Goal: Task Accomplishment & Management: Use online tool/utility

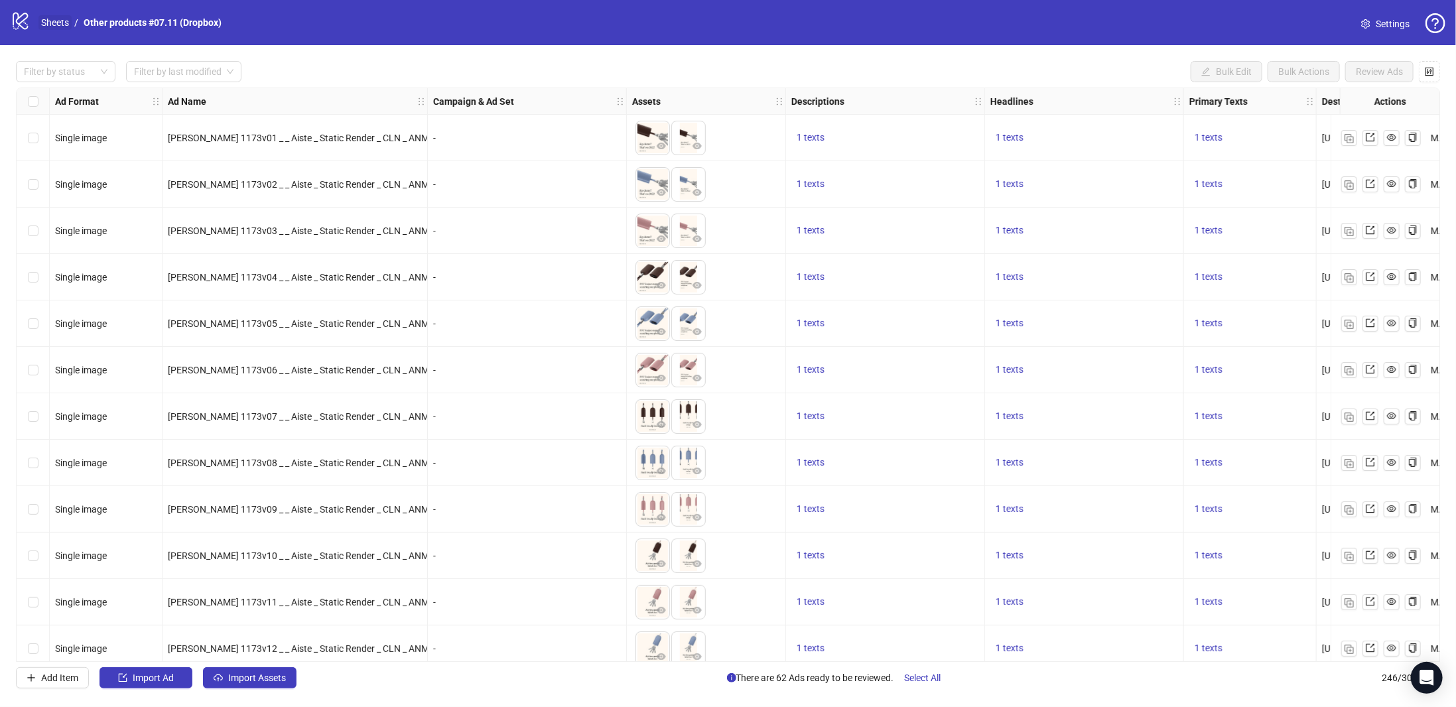
click at [52, 22] on link "Sheets" at bounding box center [54, 22] width 33 height 15
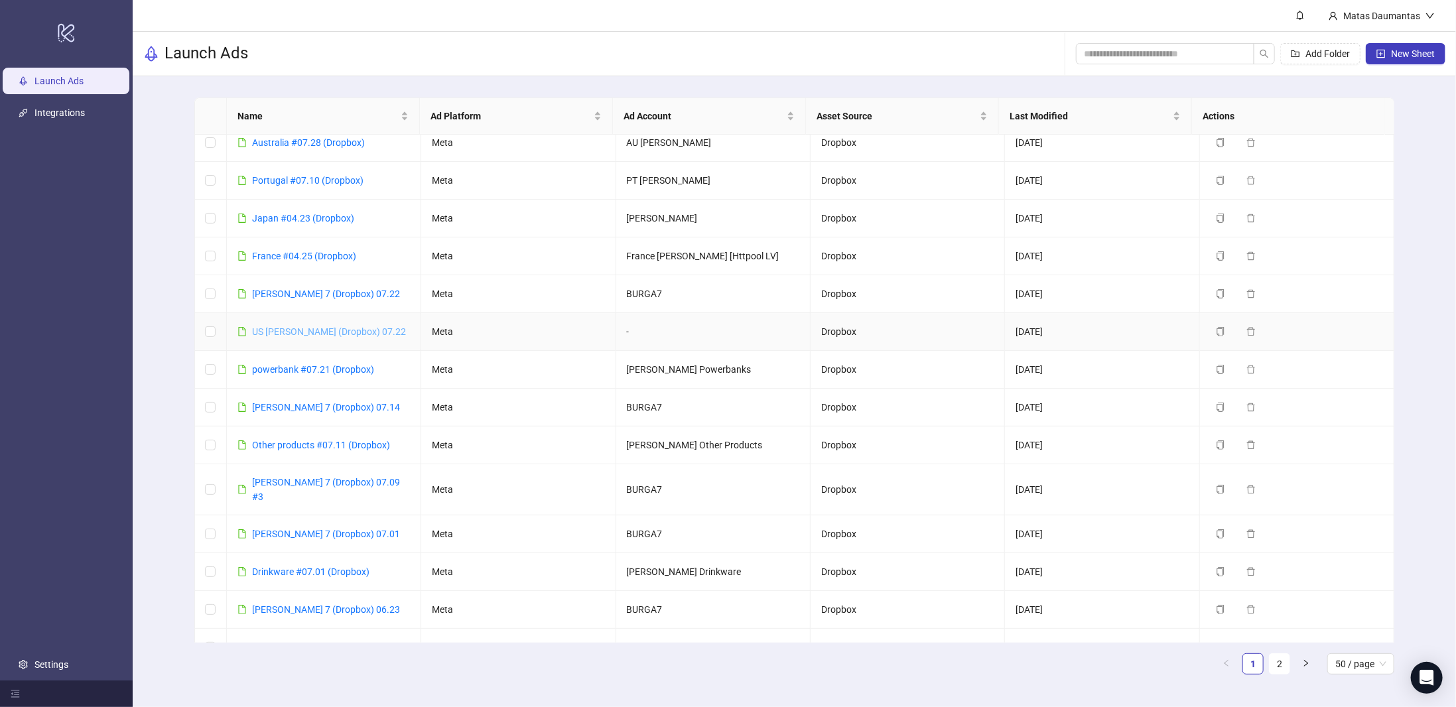
scroll to position [332, 0]
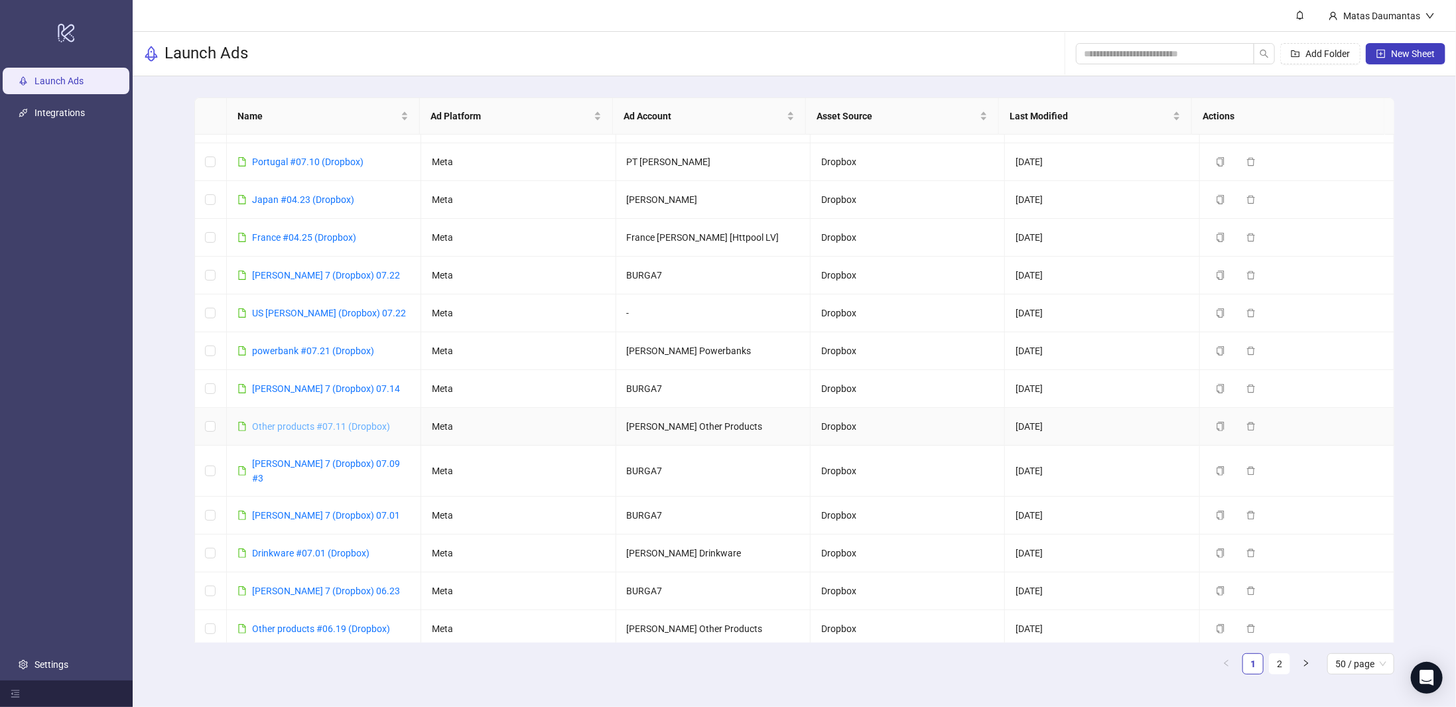
click at [310, 422] on link "Other products #07.11 (Dropbox)" at bounding box center [321, 426] width 138 height 11
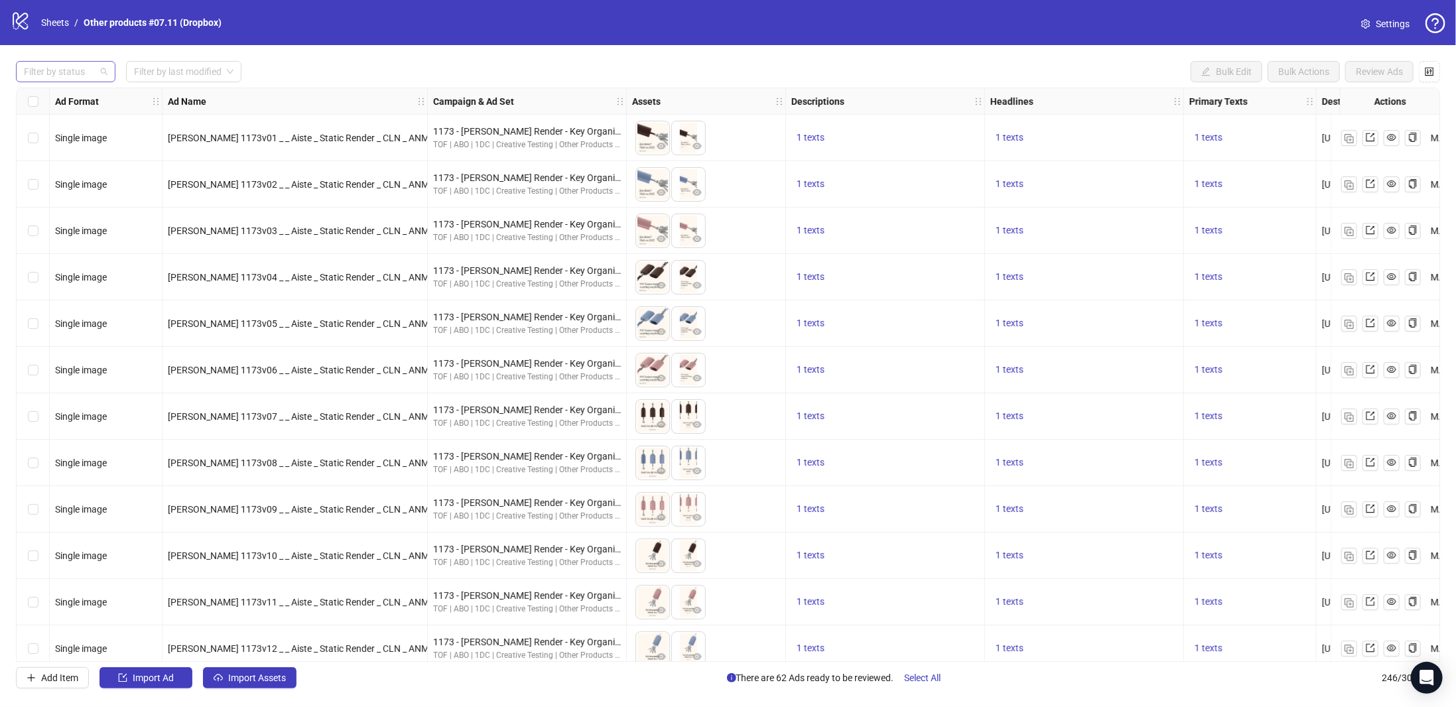
click at [67, 70] on div at bounding box center [59, 71] width 80 height 19
click at [48, 101] on div "Draft" at bounding box center [66, 98] width 78 height 15
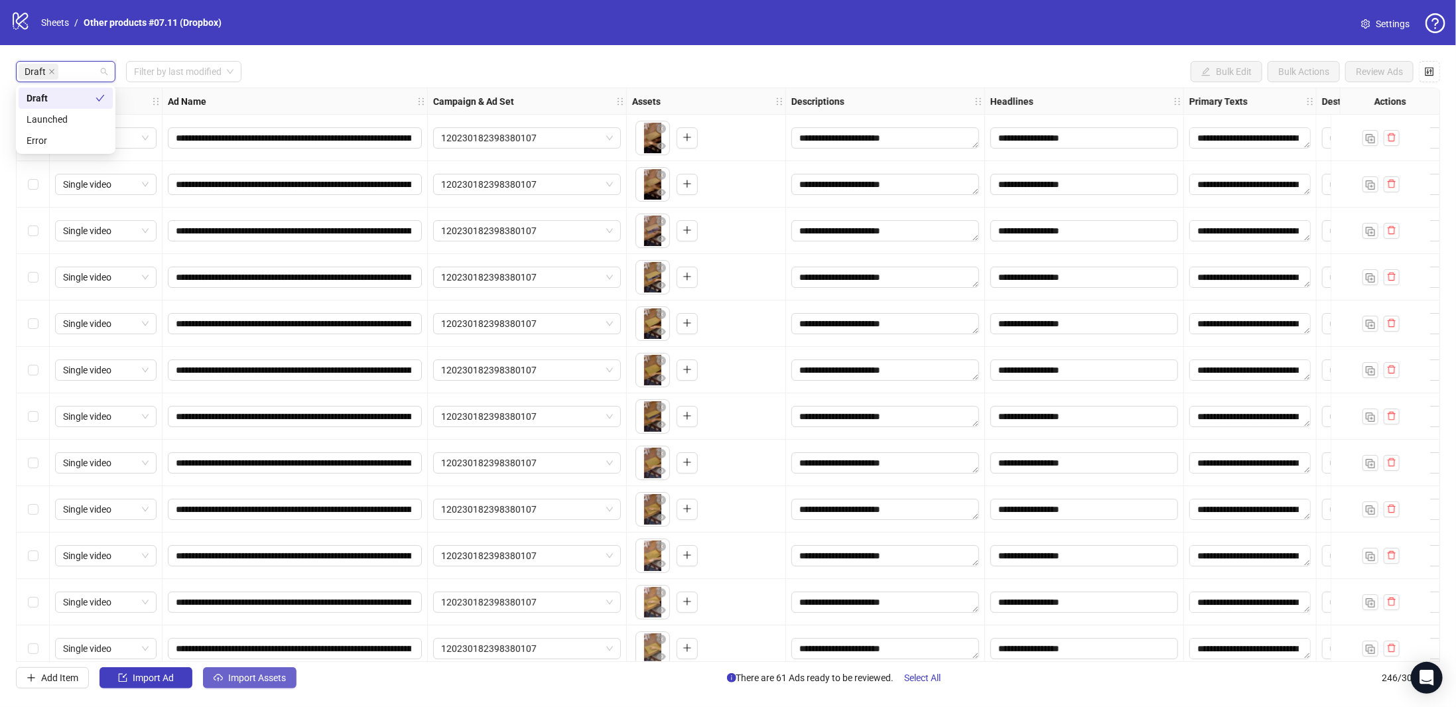
click at [249, 680] on span "Import Assets" at bounding box center [257, 677] width 58 height 11
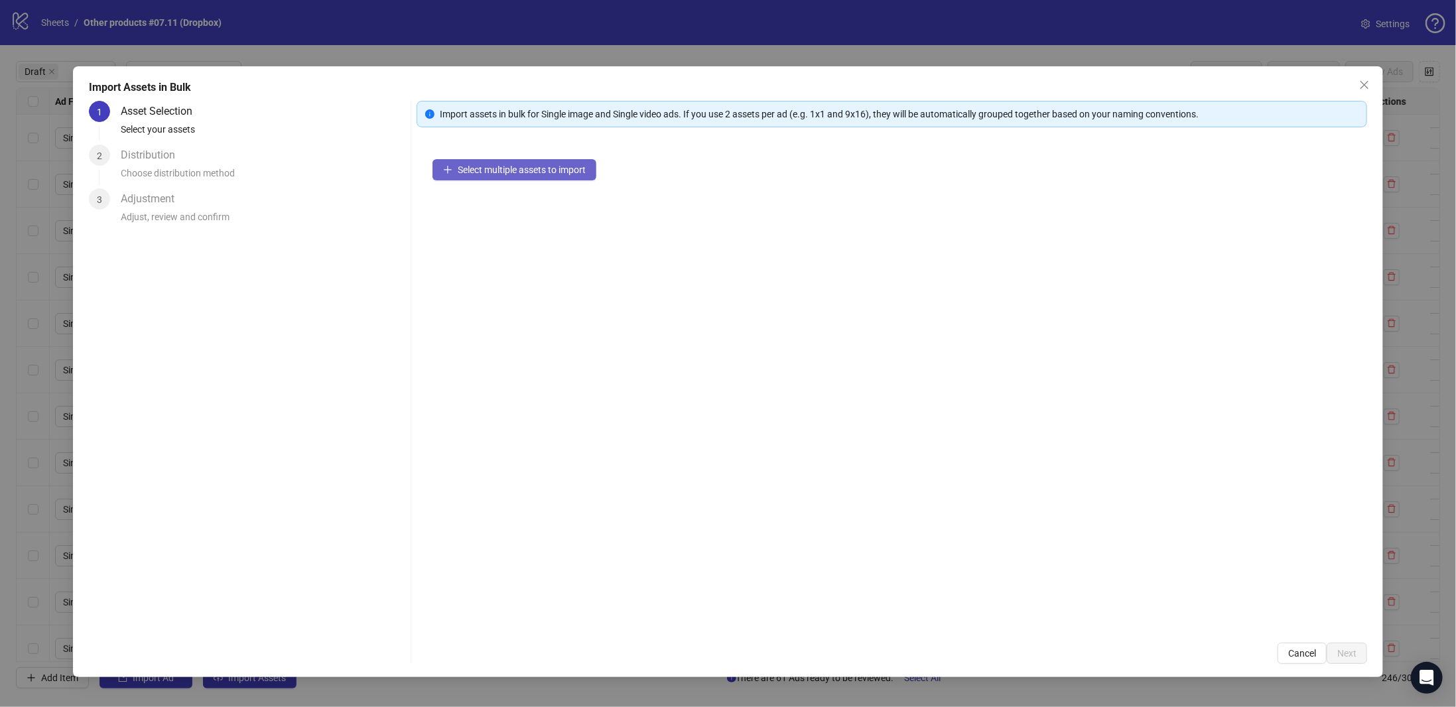
click at [504, 164] on span "Select multiple assets to import" at bounding box center [522, 169] width 128 height 11
click at [1354, 653] on span "Next" at bounding box center [1346, 653] width 19 height 11
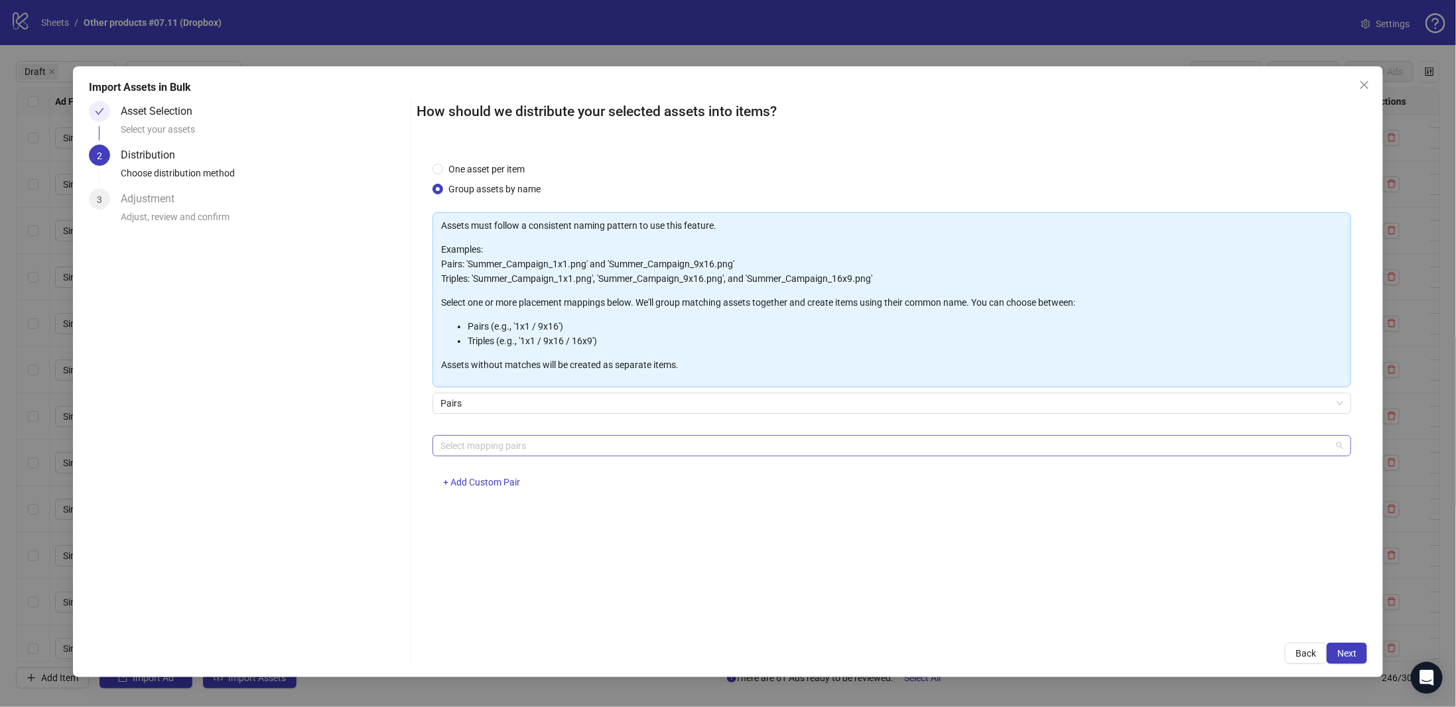
click at [481, 438] on div at bounding box center [884, 445] width 899 height 19
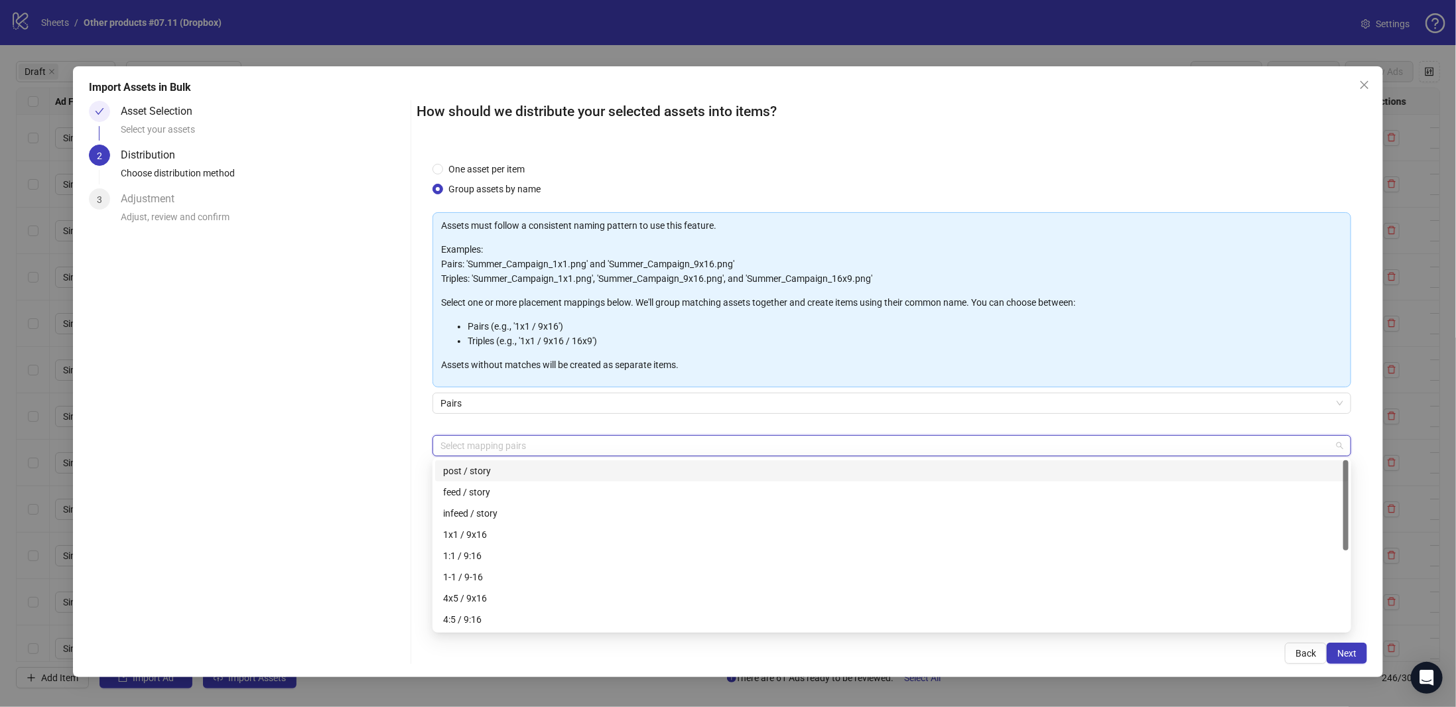
click at [404, 454] on div "Asset Selection Select your assets 2 Distribution Choose distribution method 3 …" at bounding box center [247, 382] width 317 height 563
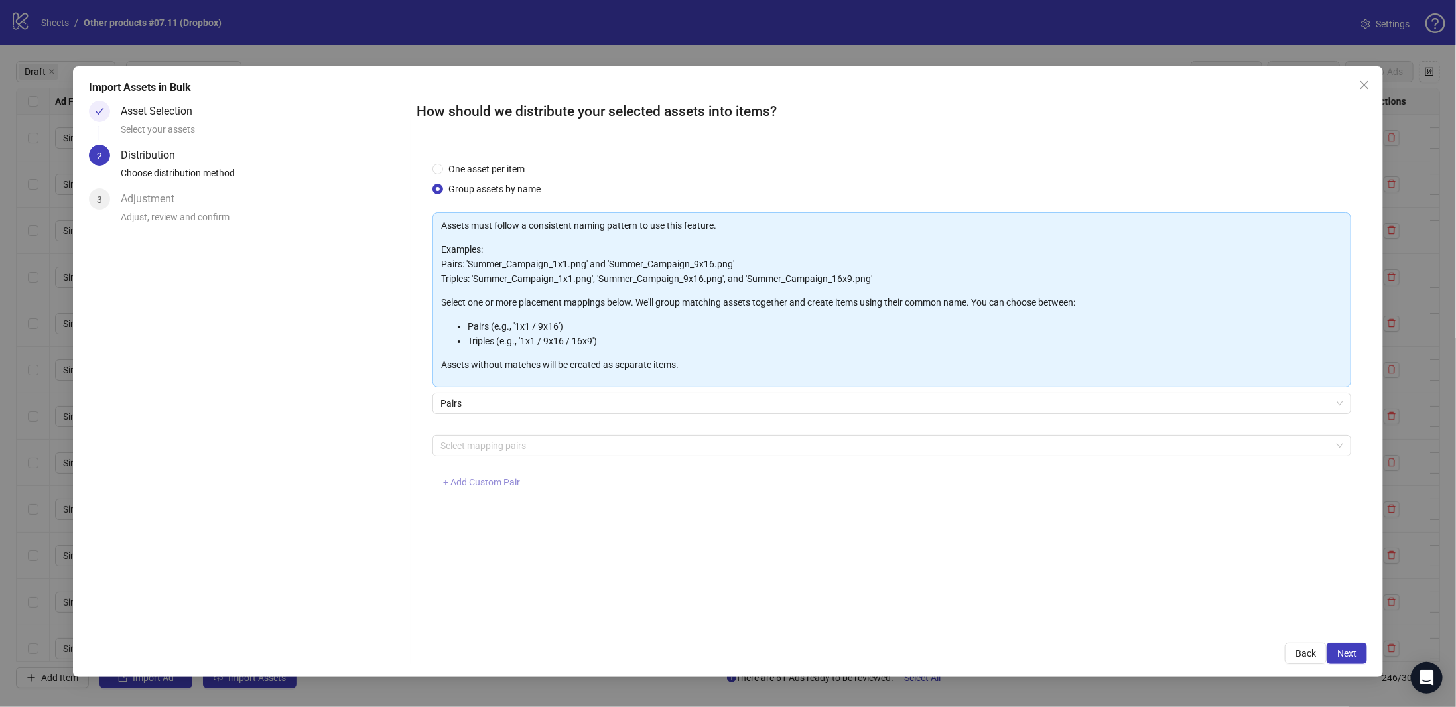
click at [470, 477] on span "+ Add Custom Pair" at bounding box center [481, 482] width 77 height 11
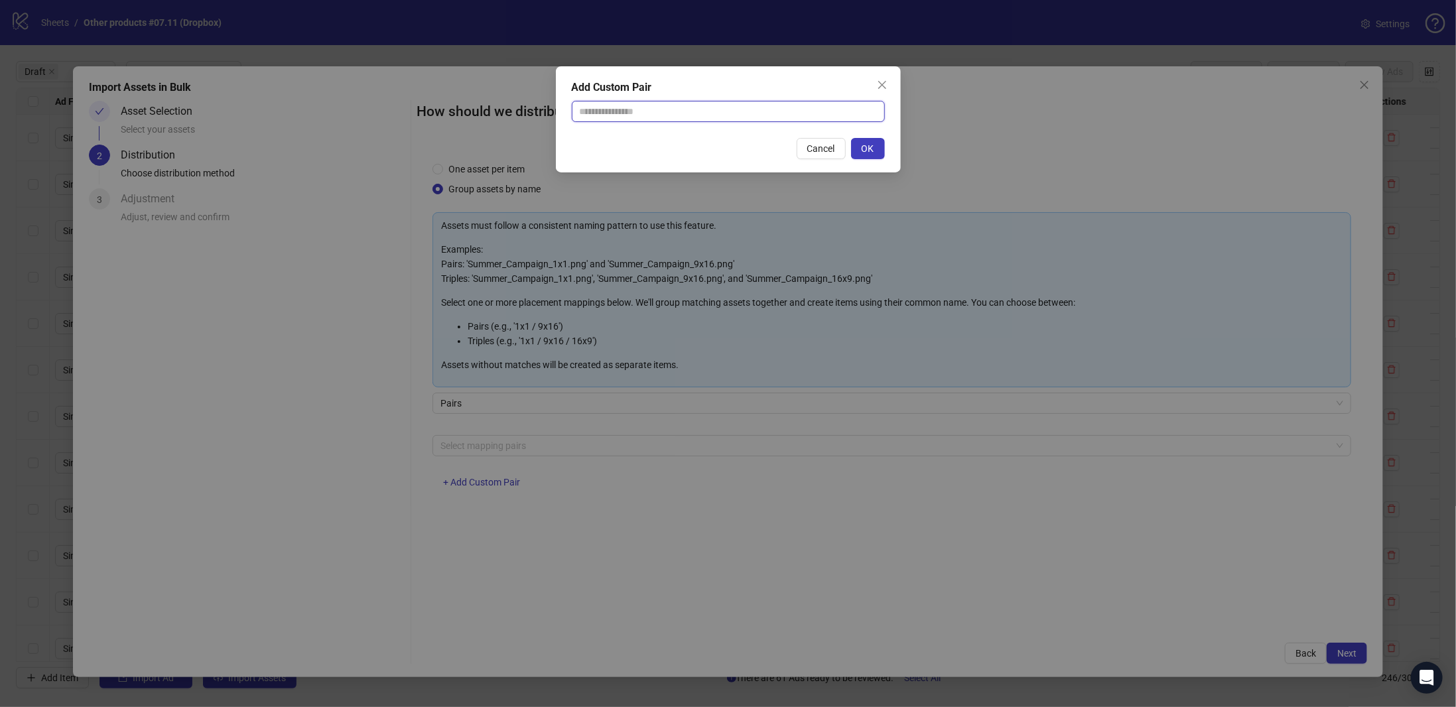
click at [615, 112] on input "text" at bounding box center [728, 111] width 313 height 21
type input "**********"
click at [865, 152] on span "OK" at bounding box center [867, 148] width 13 height 11
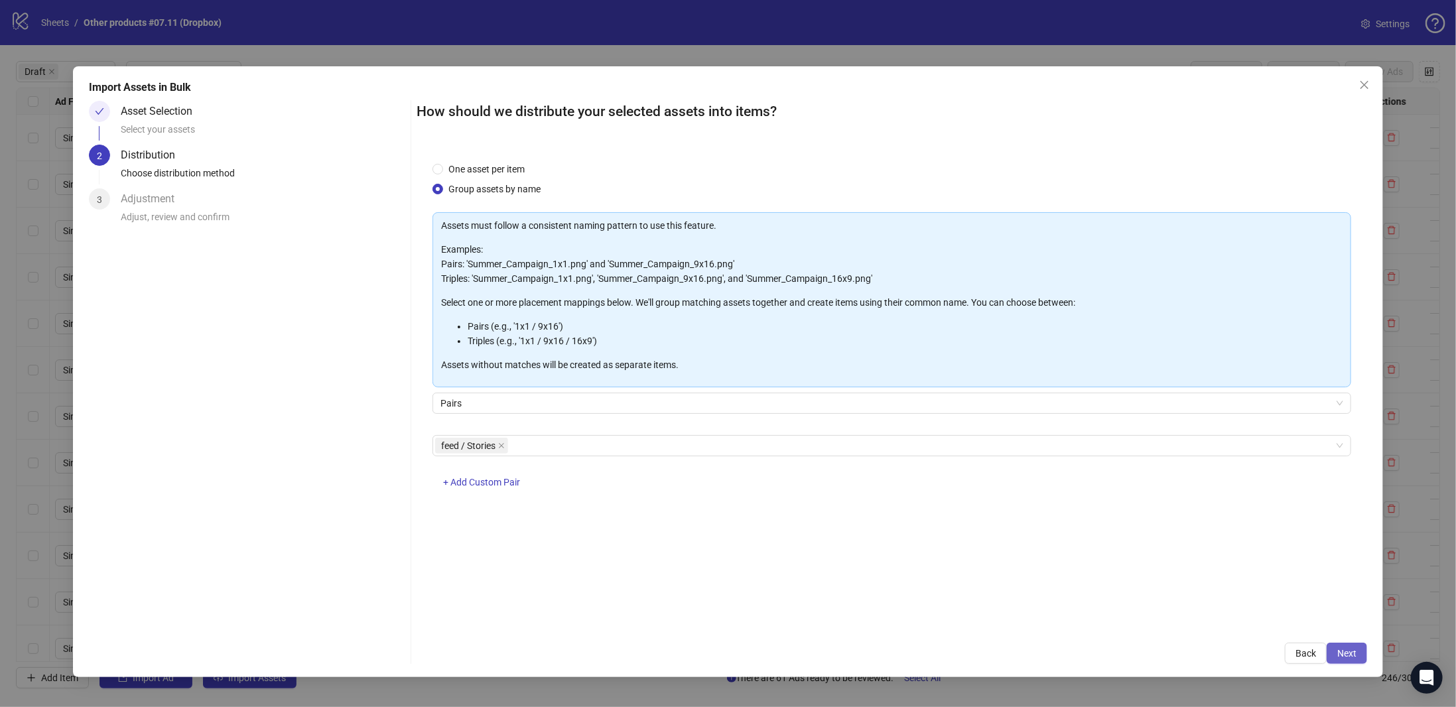
click at [1345, 651] on span "Next" at bounding box center [1346, 653] width 19 height 11
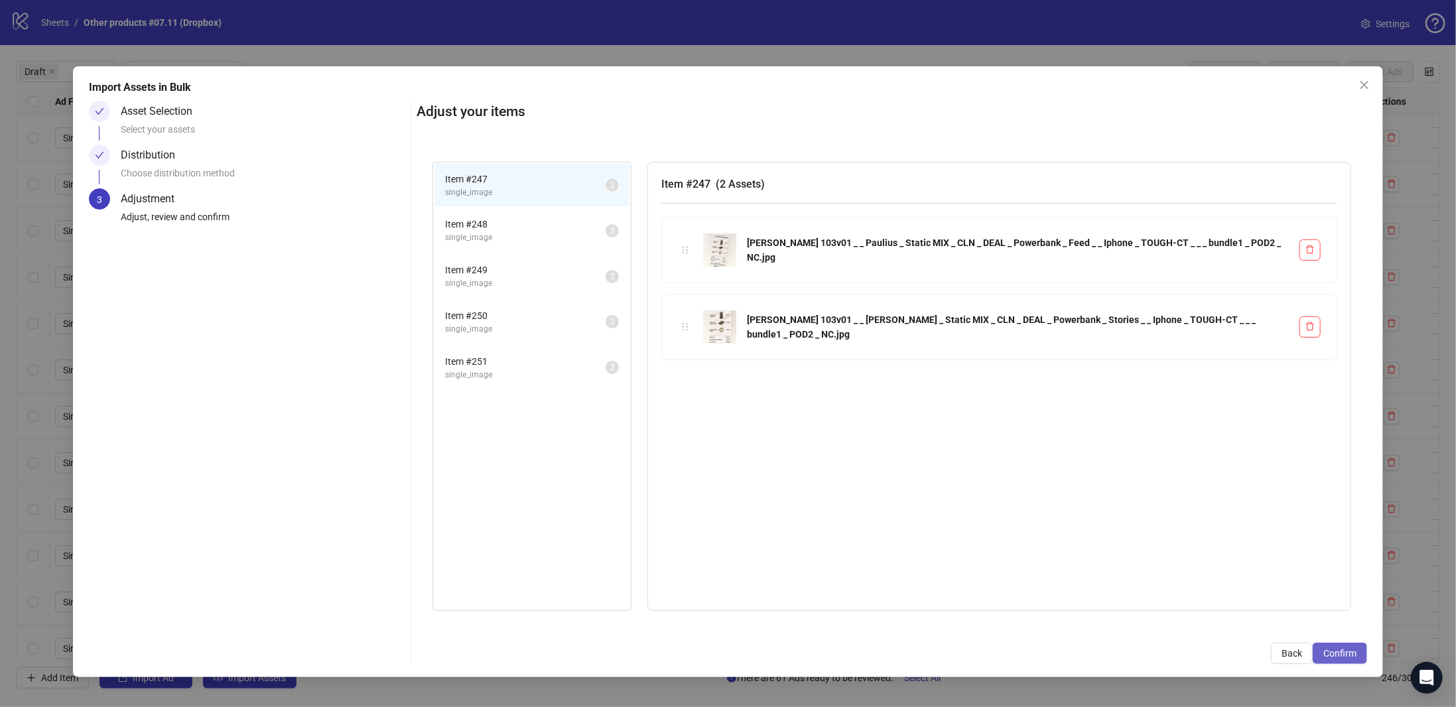
click at [1348, 656] on span "Confirm" at bounding box center [1339, 653] width 33 height 11
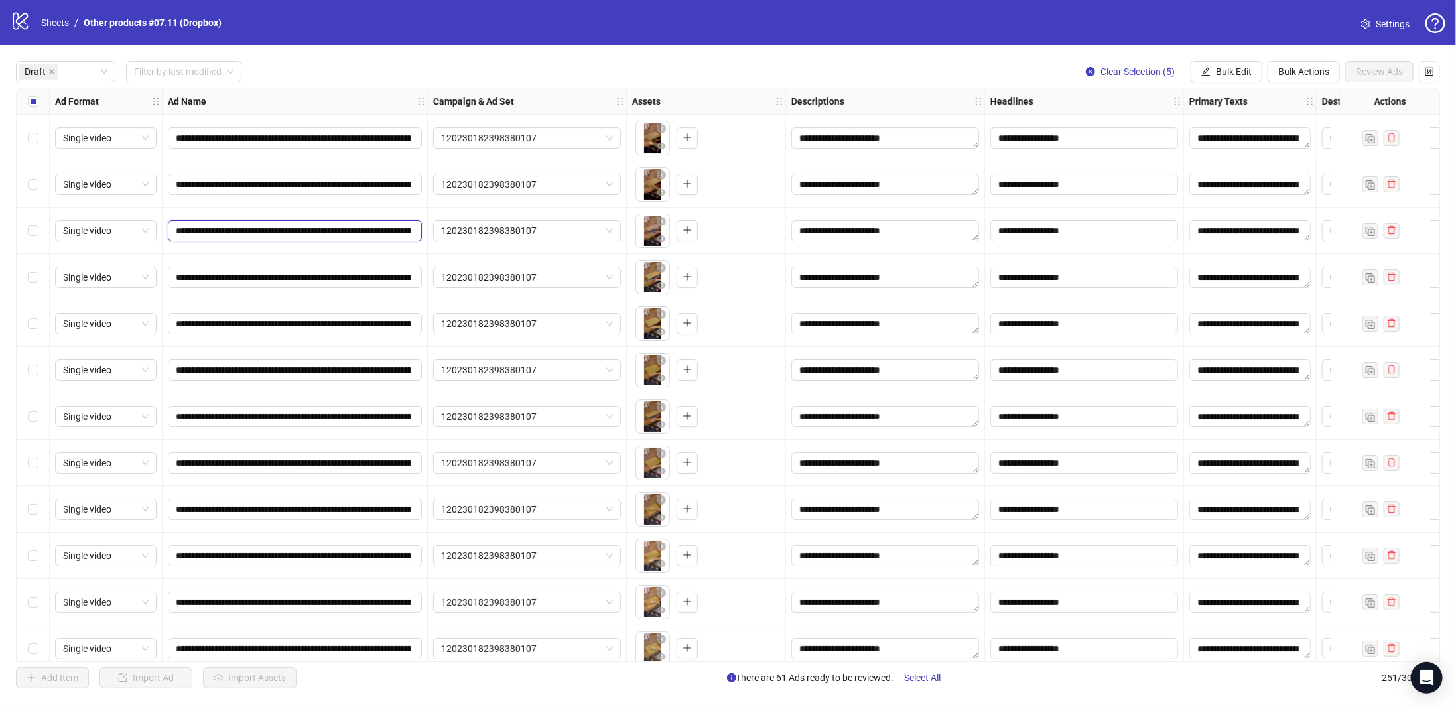
click at [367, 230] on input "**********" at bounding box center [293, 230] width 235 height 15
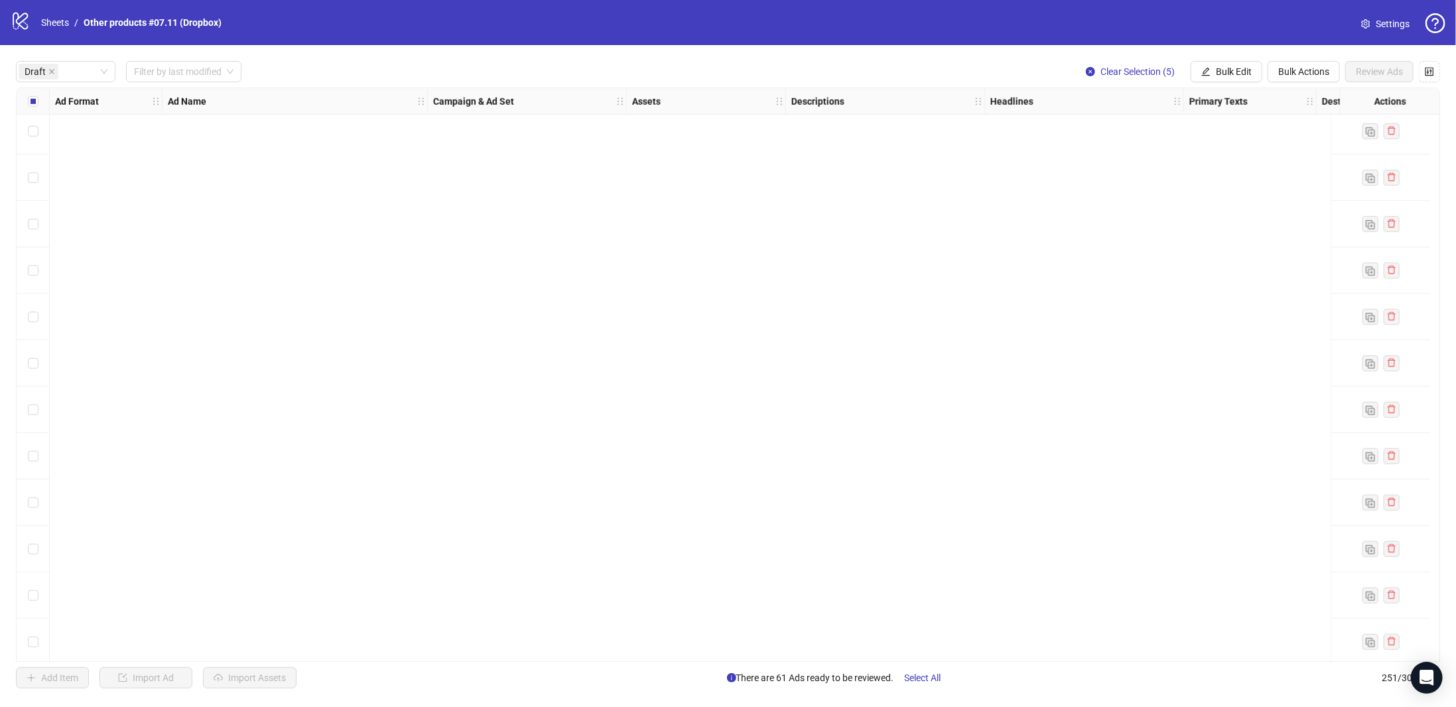
scroll to position [2521, 0]
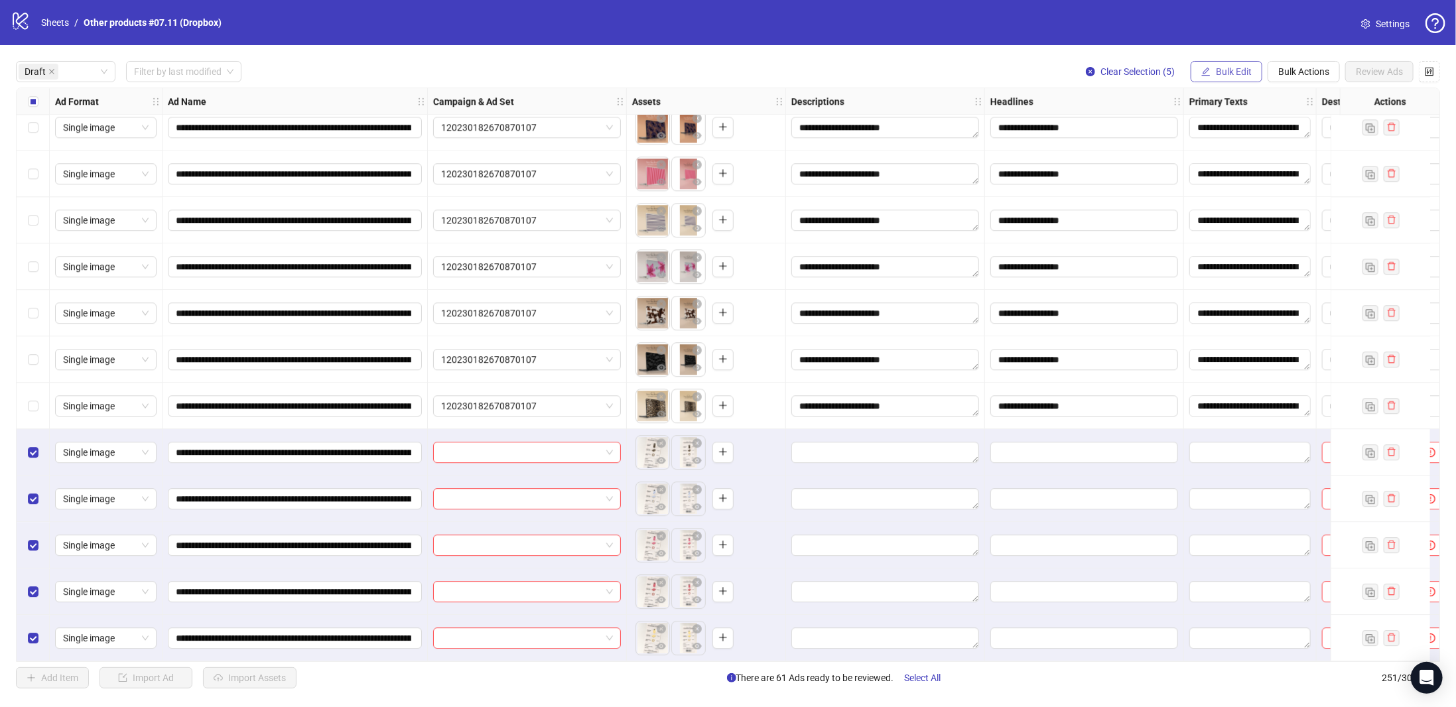
click at [1241, 74] on span "Bulk Edit" at bounding box center [1233, 71] width 36 height 11
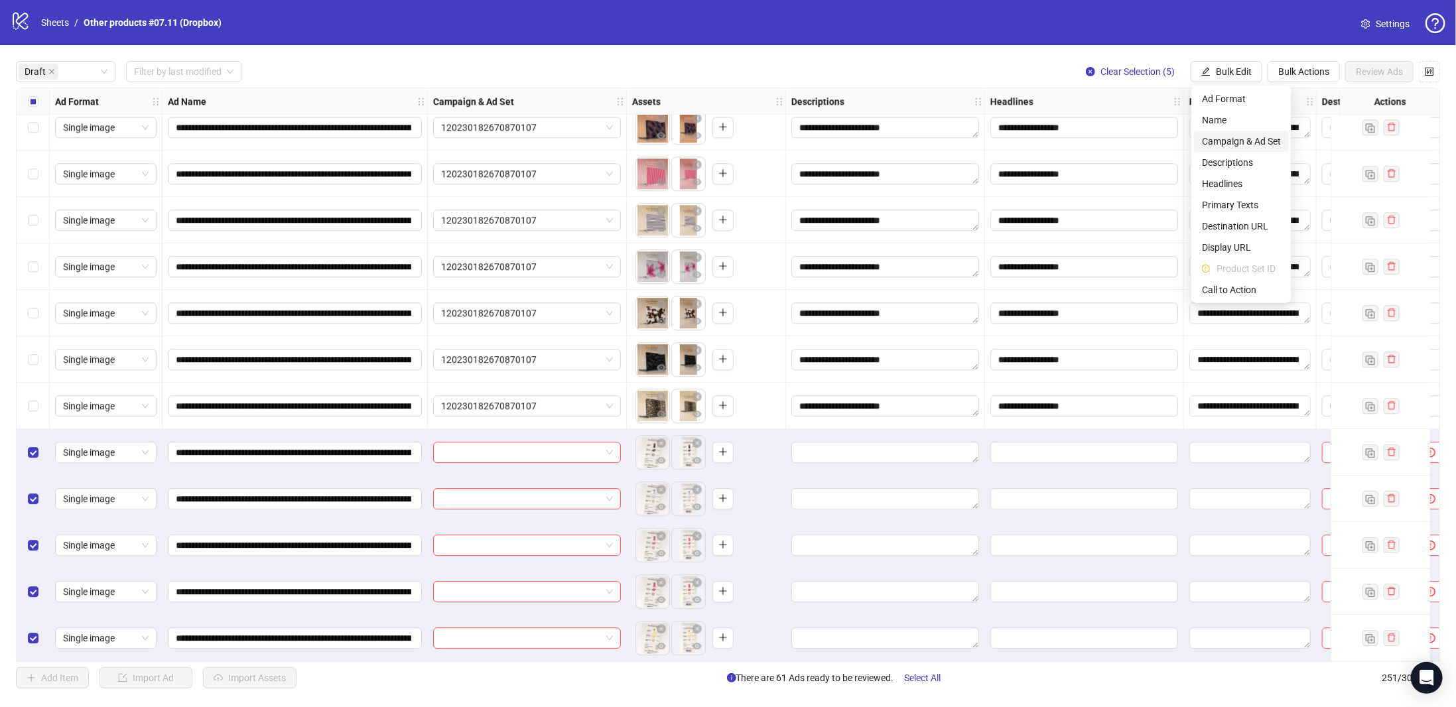
click at [1242, 143] on span "Campaign & Ad Set" at bounding box center [1241, 141] width 79 height 15
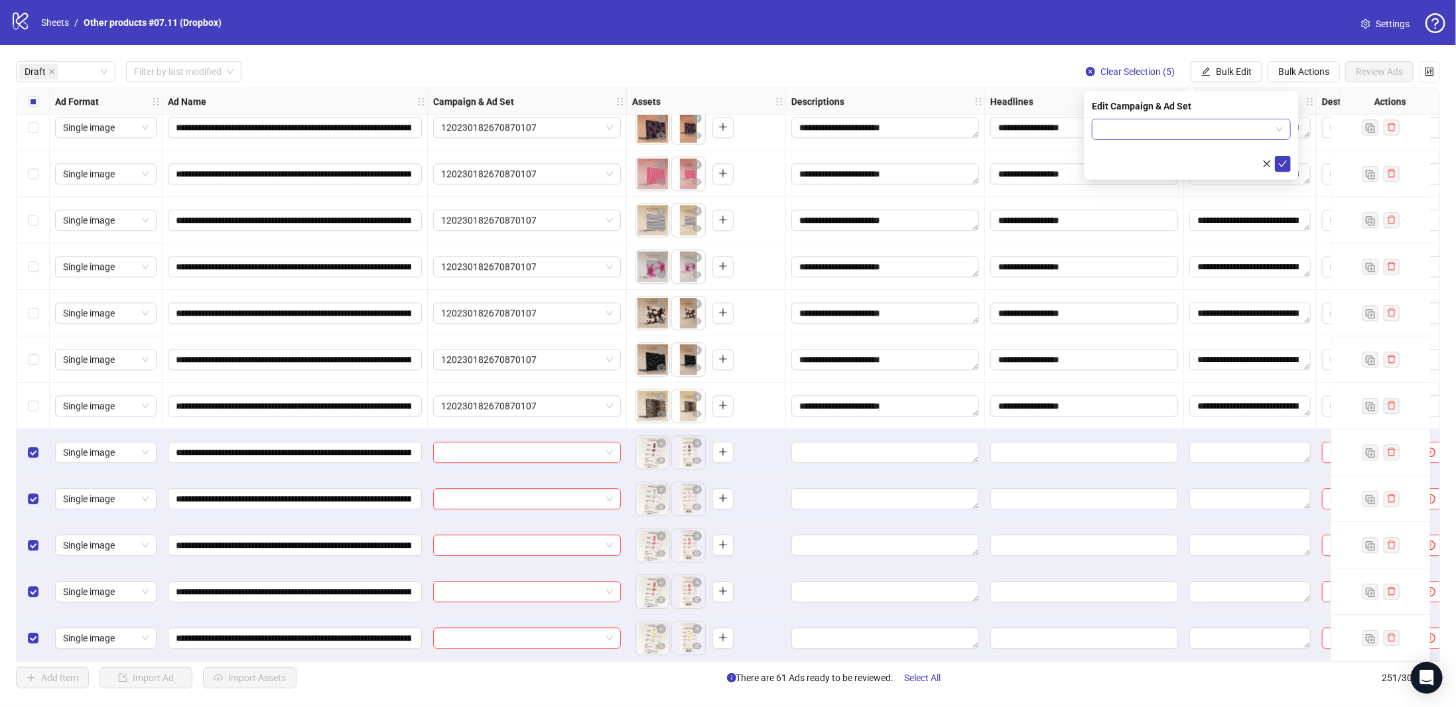
click at [1247, 135] on input "search" at bounding box center [1184, 129] width 171 height 20
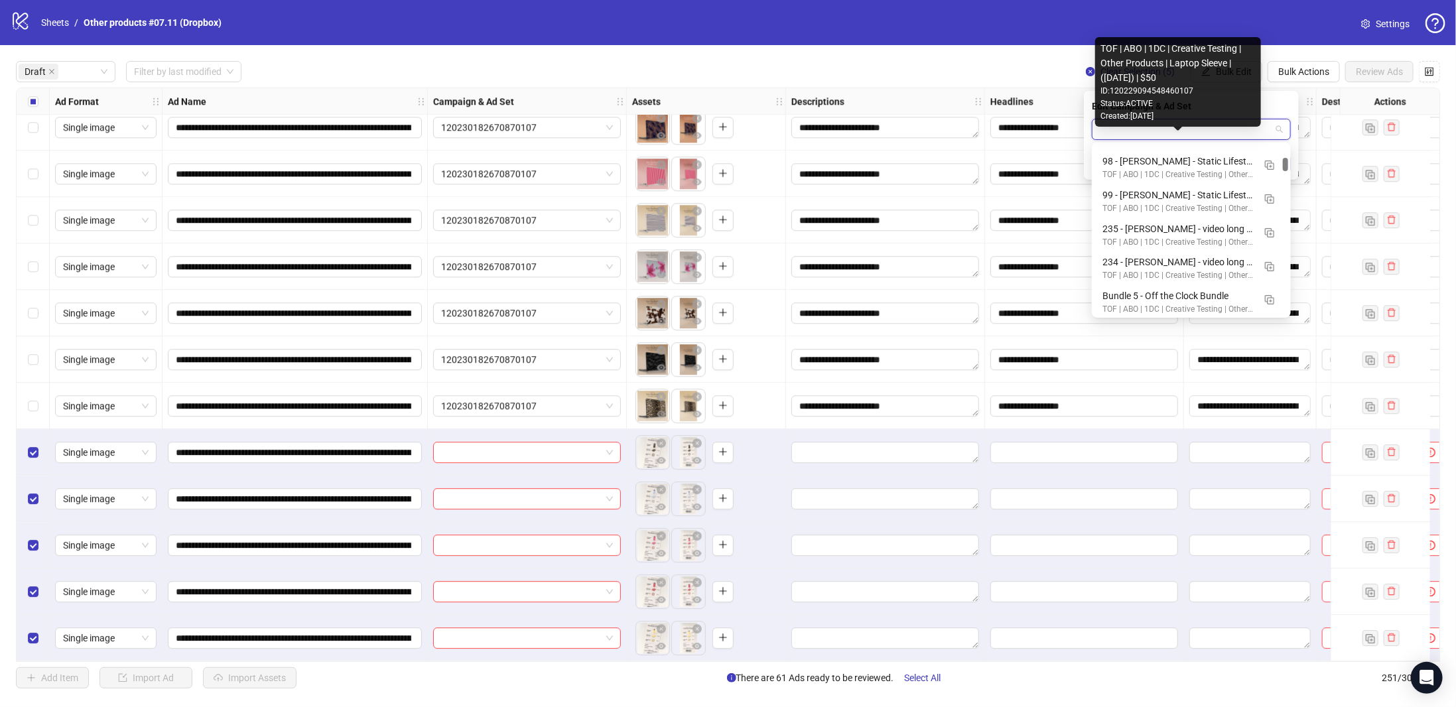
scroll to position [398, 0]
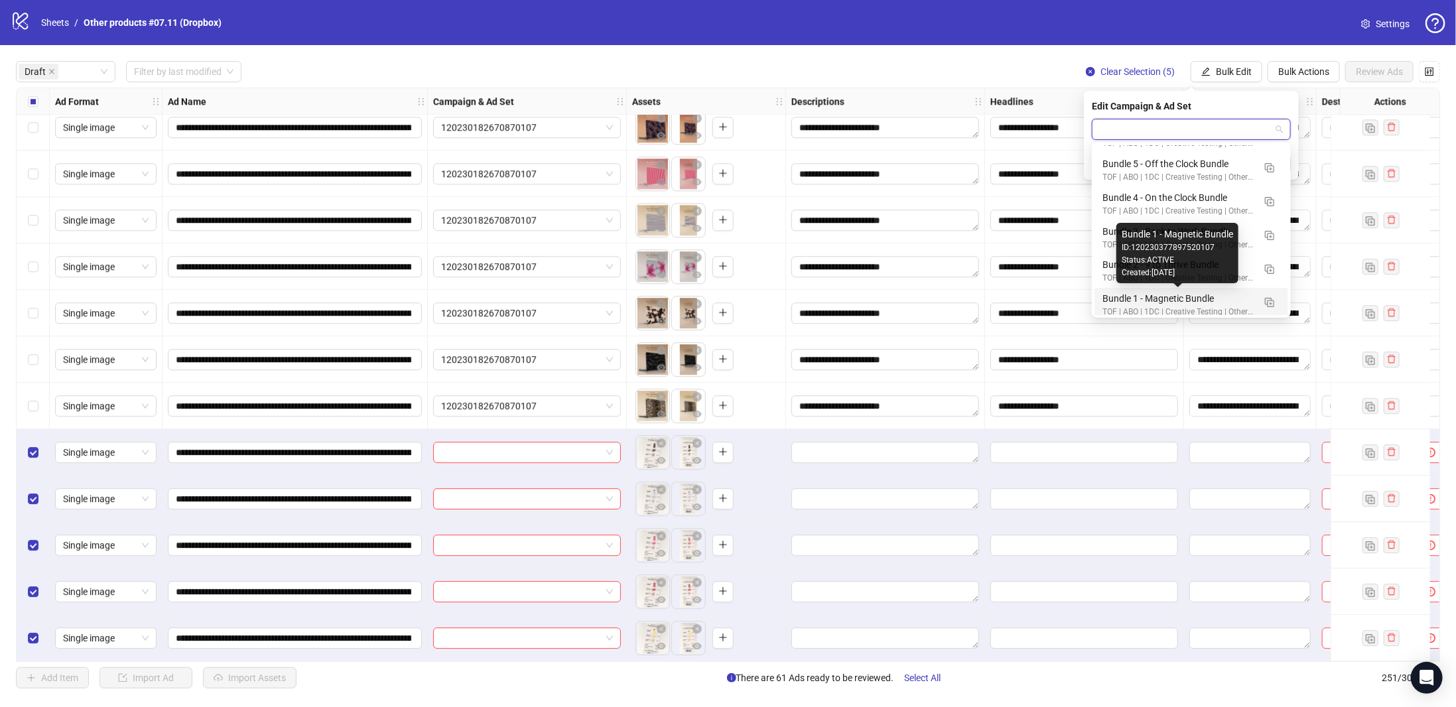
click at [1200, 300] on div "Bundle 1 - Magnetic Bundle" at bounding box center [1177, 298] width 151 height 15
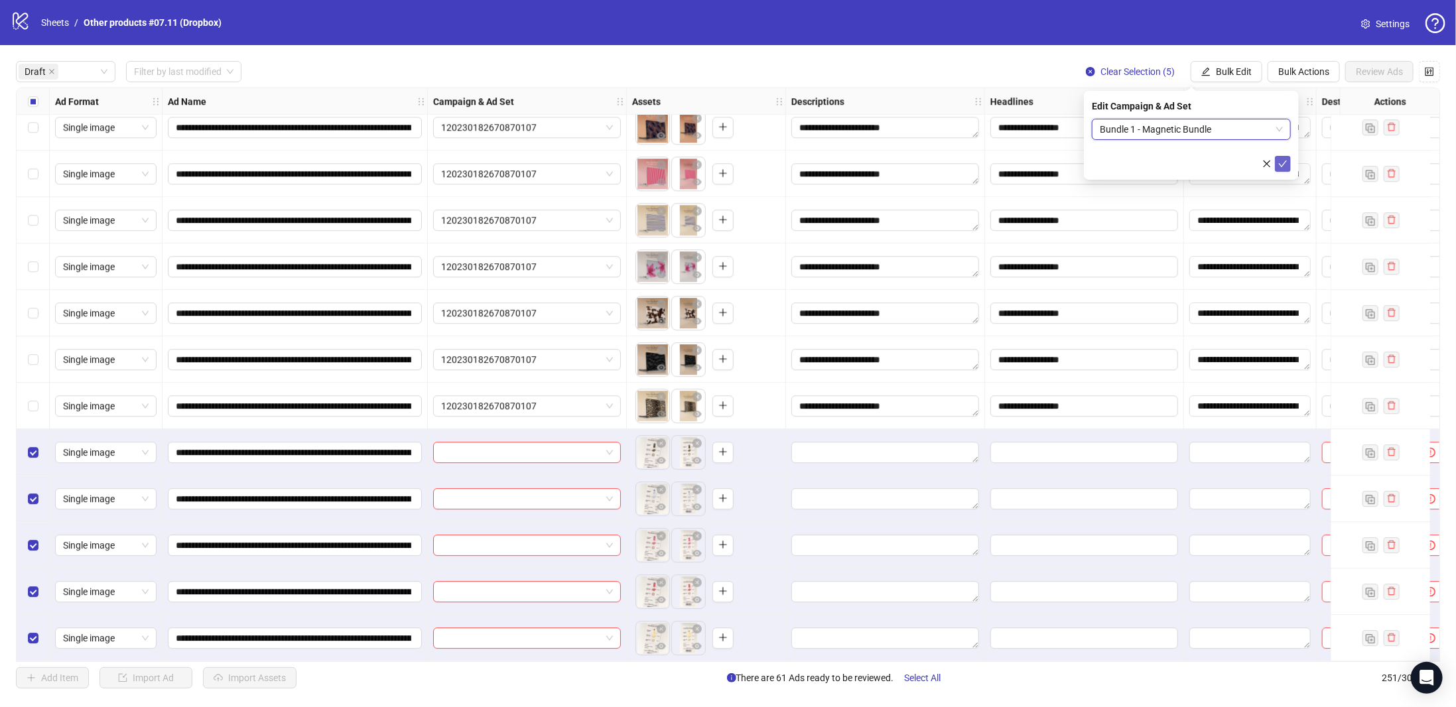
click at [1284, 164] on icon "check" at bounding box center [1282, 163] width 9 height 9
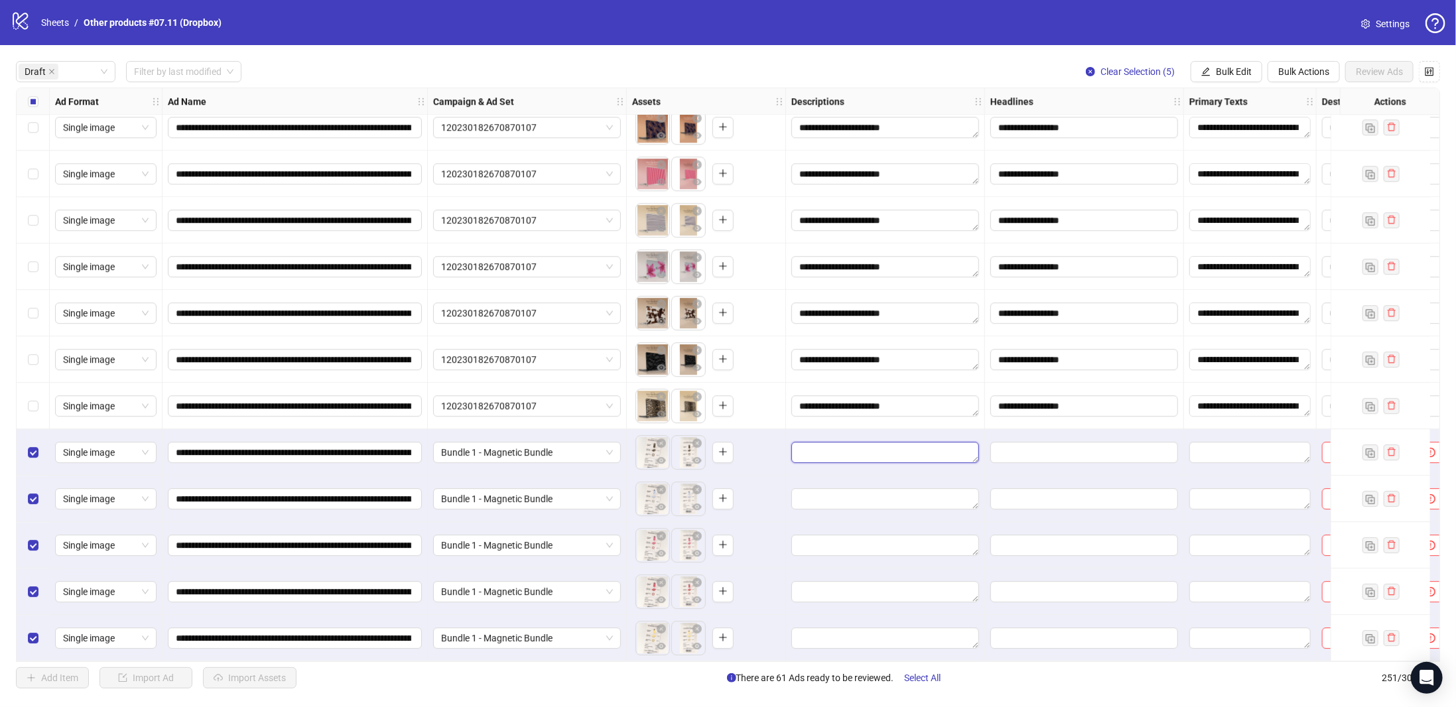
click at [859, 454] on textarea "Edit values" at bounding box center [885, 452] width 188 height 21
drag, startPoint x: 1247, startPoint y: 59, endPoint x: 1244, endPoint y: 72, distance: 13.5
click at [1246, 59] on div "**********" at bounding box center [728, 374] width 1456 height 659
click at [1242, 80] on button "Bulk Edit" at bounding box center [1226, 71] width 72 height 21
click at [1232, 223] on span "Destination URL" at bounding box center [1241, 226] width 79 height 15
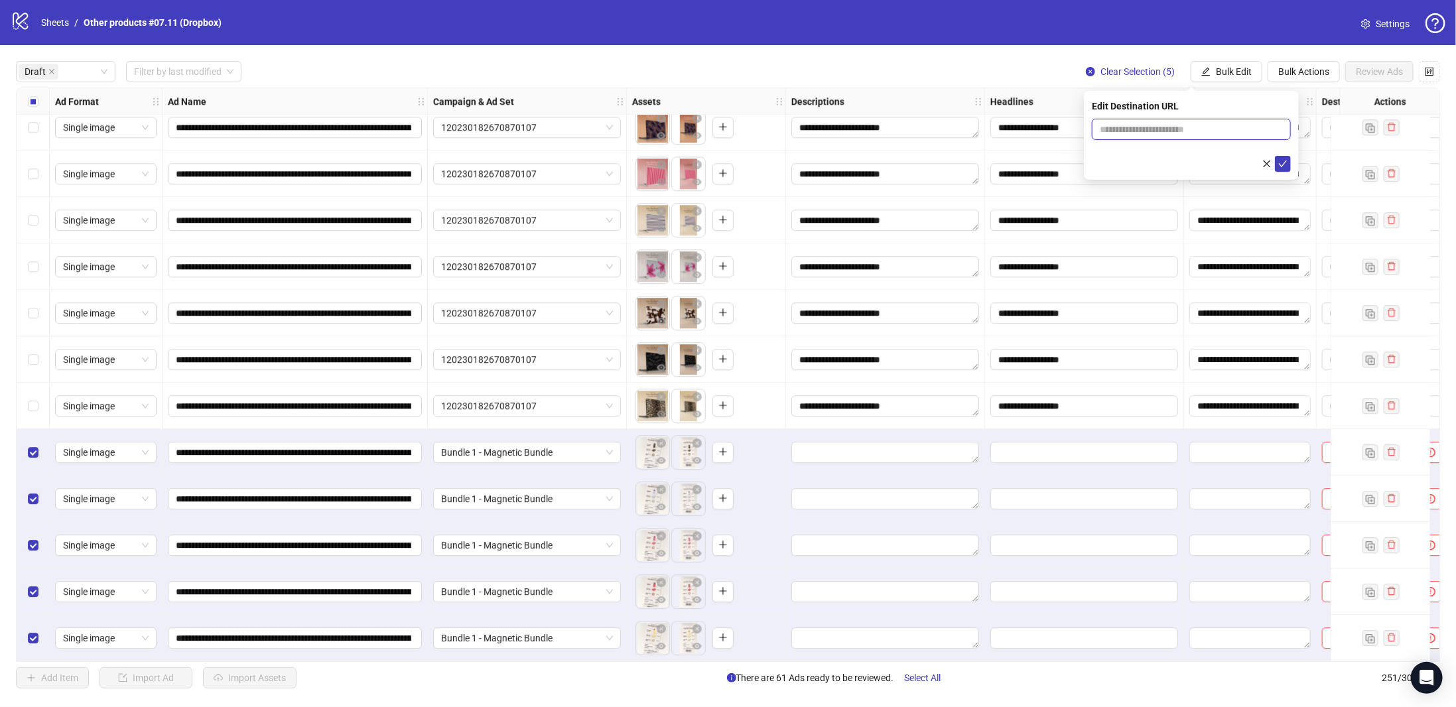
click at [1187, 128] on input "text" at bounding box center [1185, 129] width 172 height 15
paste input "**********"
type input "**********"
click at [1283, 164] on icon "check" at bounding box center [1282, 163] width 9 height 7
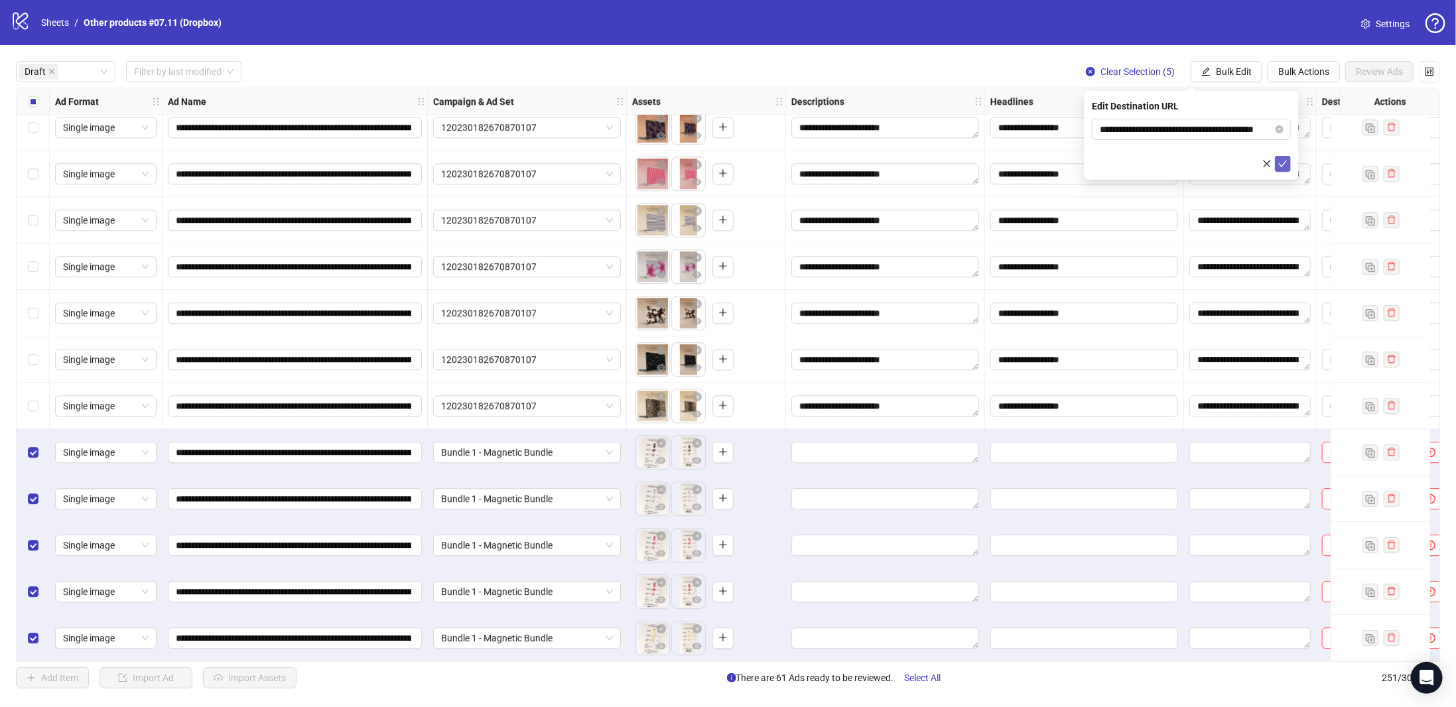
scroll to position [0, 0]
click at [1229, 72] on span "Bulk Edit" at bounding box center [1233, 71] width 36 height 11
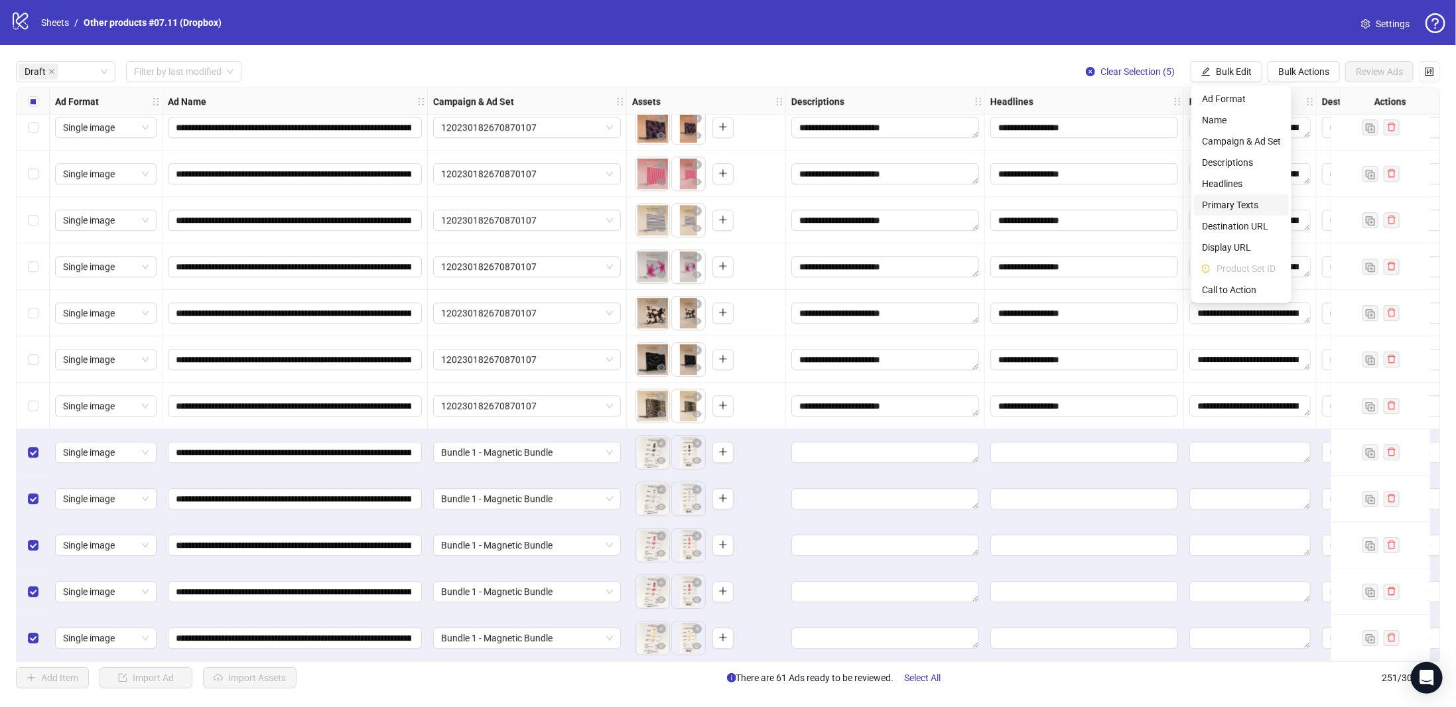
click at [1228, 208] on span "Primary Texts" at bounding box center [1241, 205] width 79 height 15
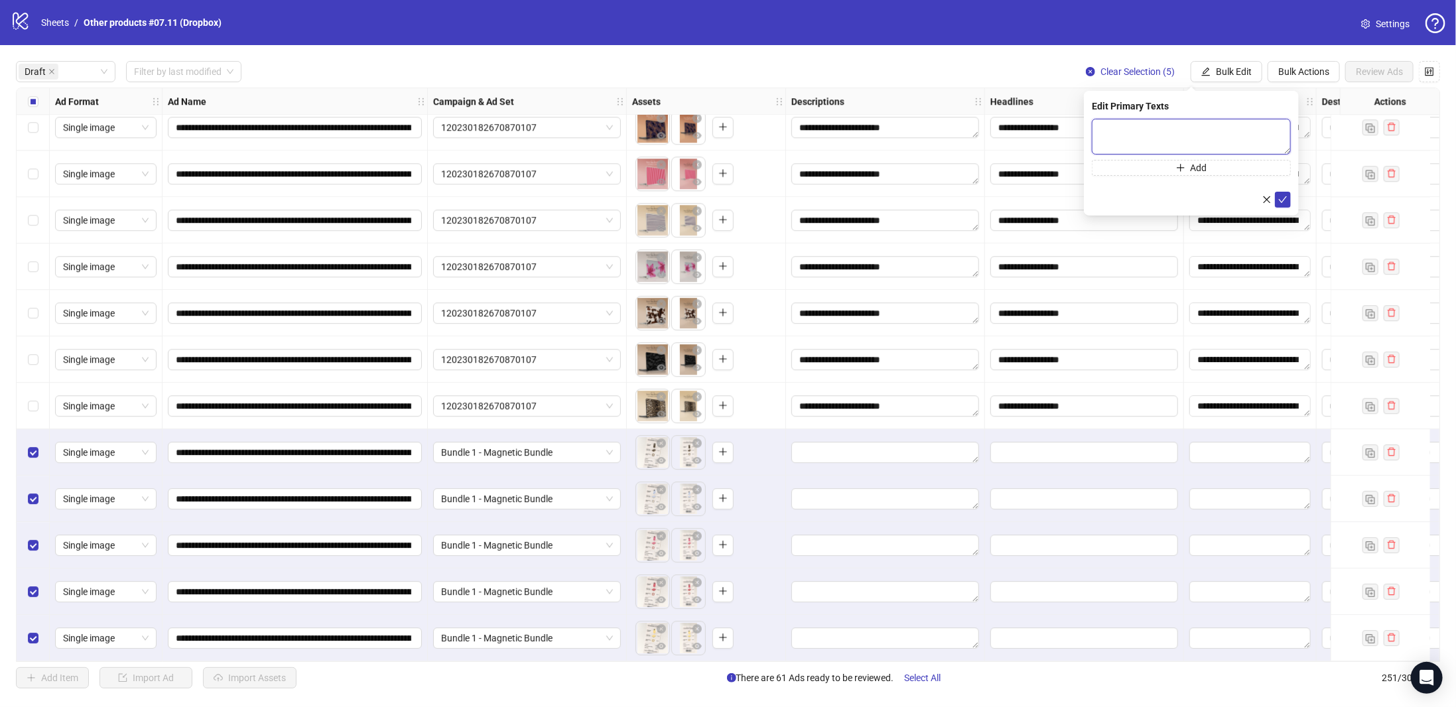
click at [1158, 123] on textarea at bounding box center [1190, 137] width 199 height 36
paste textarea "**********"
type textarea "**********"
click at [1284, 198] on icon "check" at bounding box center [1282, 199] width 9 height 7
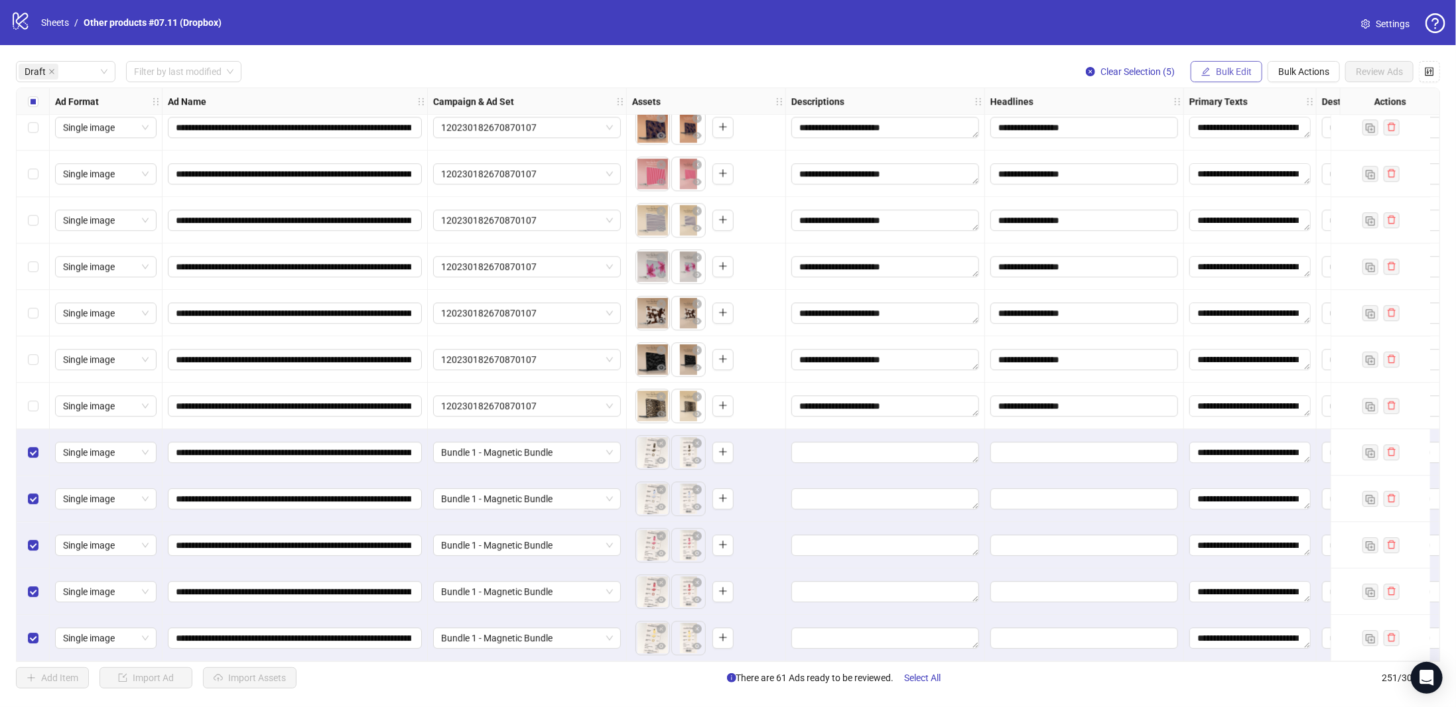
click at [1234, 74] on span "Bulk Edit" at bounding box center [1233, 71] width 36 height 11
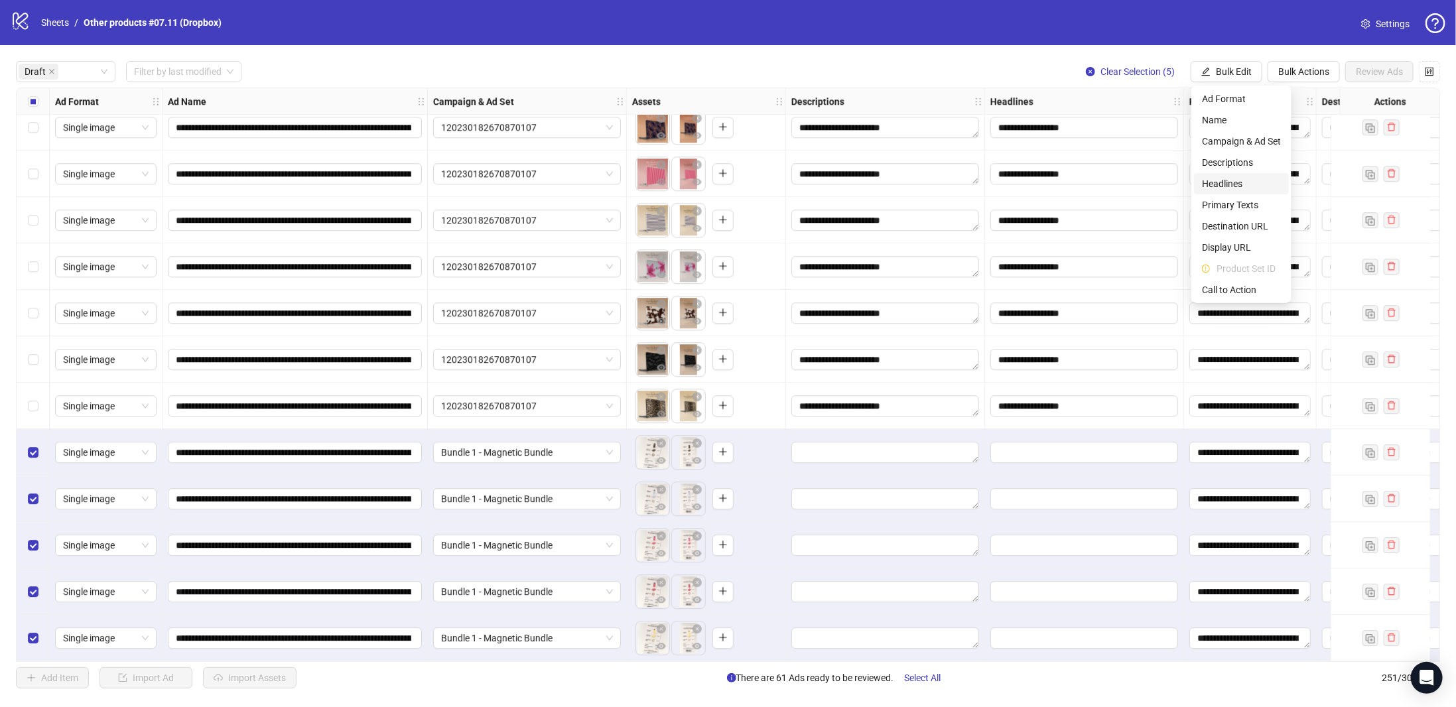
click at [1237, 181] on span "Headlines" at bounding box center [1241, 183] width 79 height 15
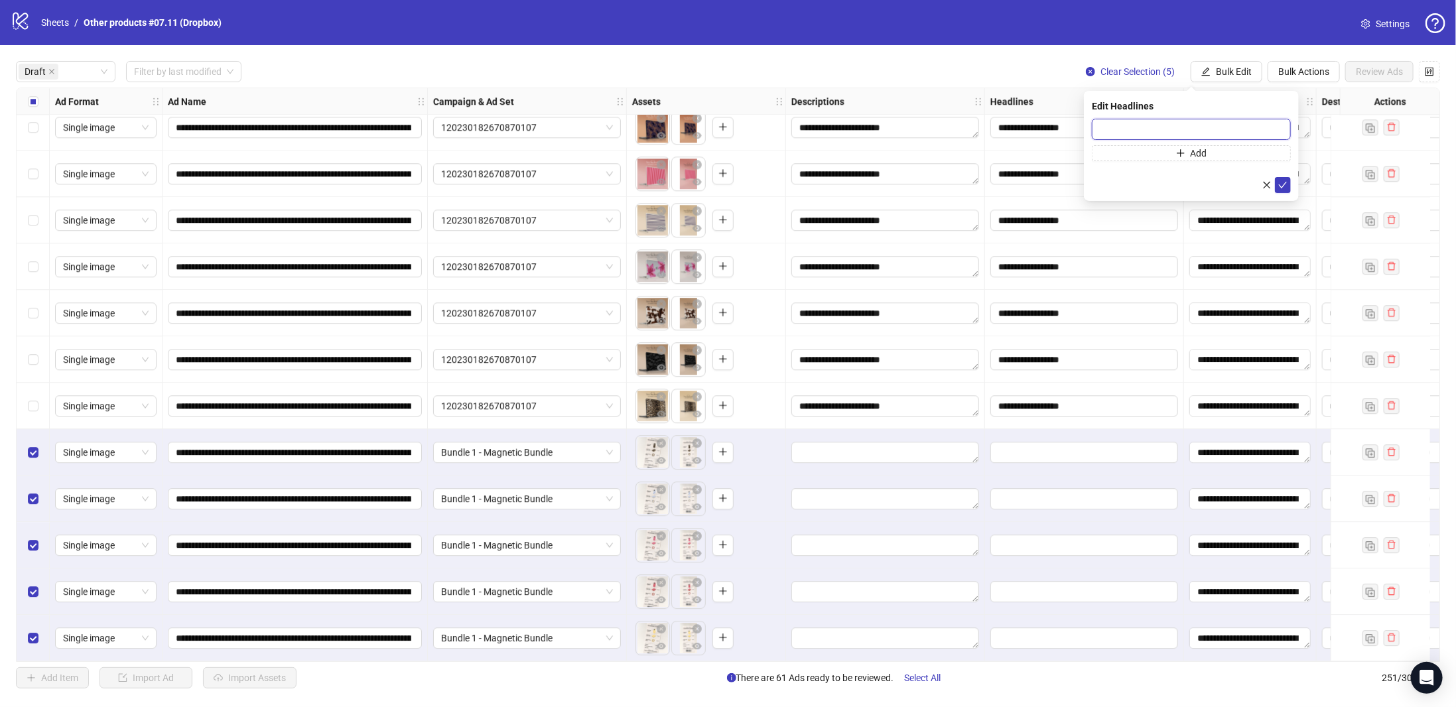
click at [1195, 130] on input "text" at bounding box center [1190, 129] width 199 height 21
paste input "**********"
type input "**********"
click at [1284, 184] on icon "check" at bounding box center [1282, 184] width 9 height 9
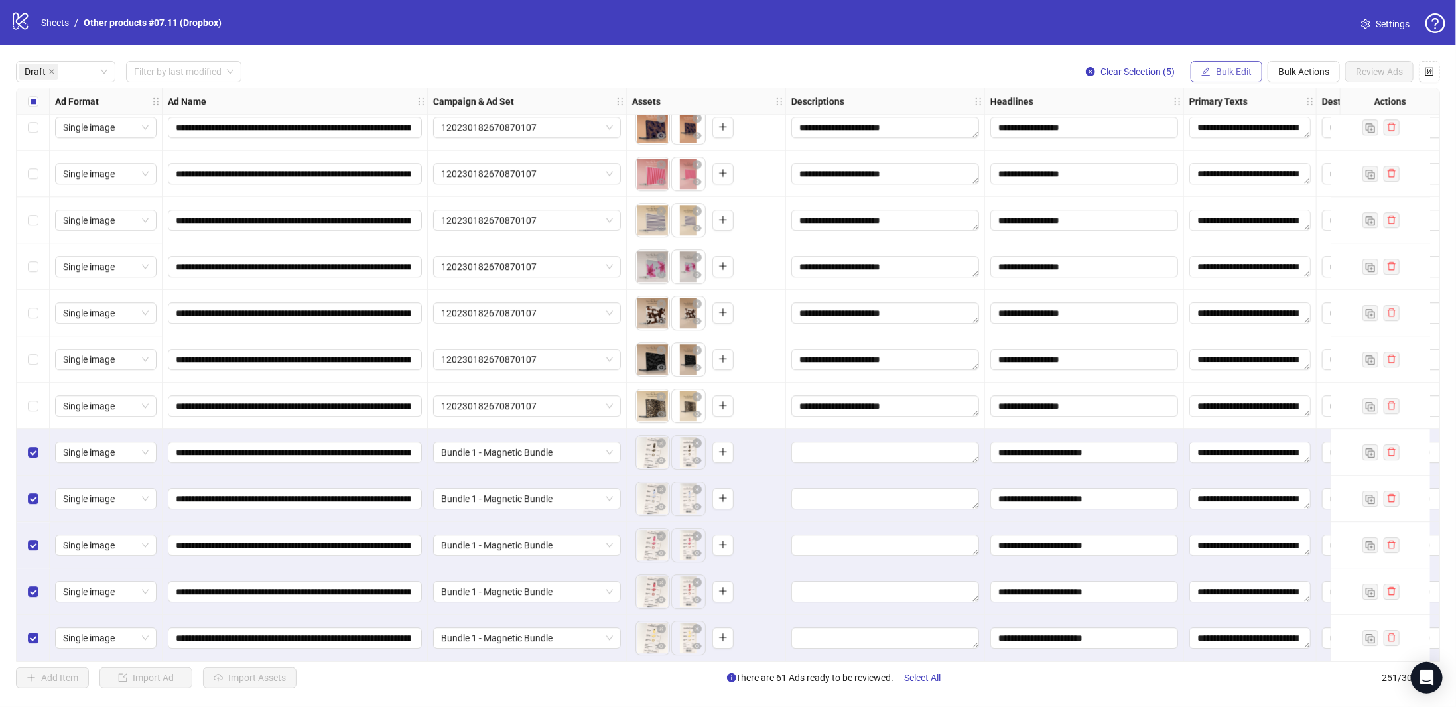
click at [1222, 72] on span "Bulk Edit" at bounding box center [1233, 71] width 36 height 11
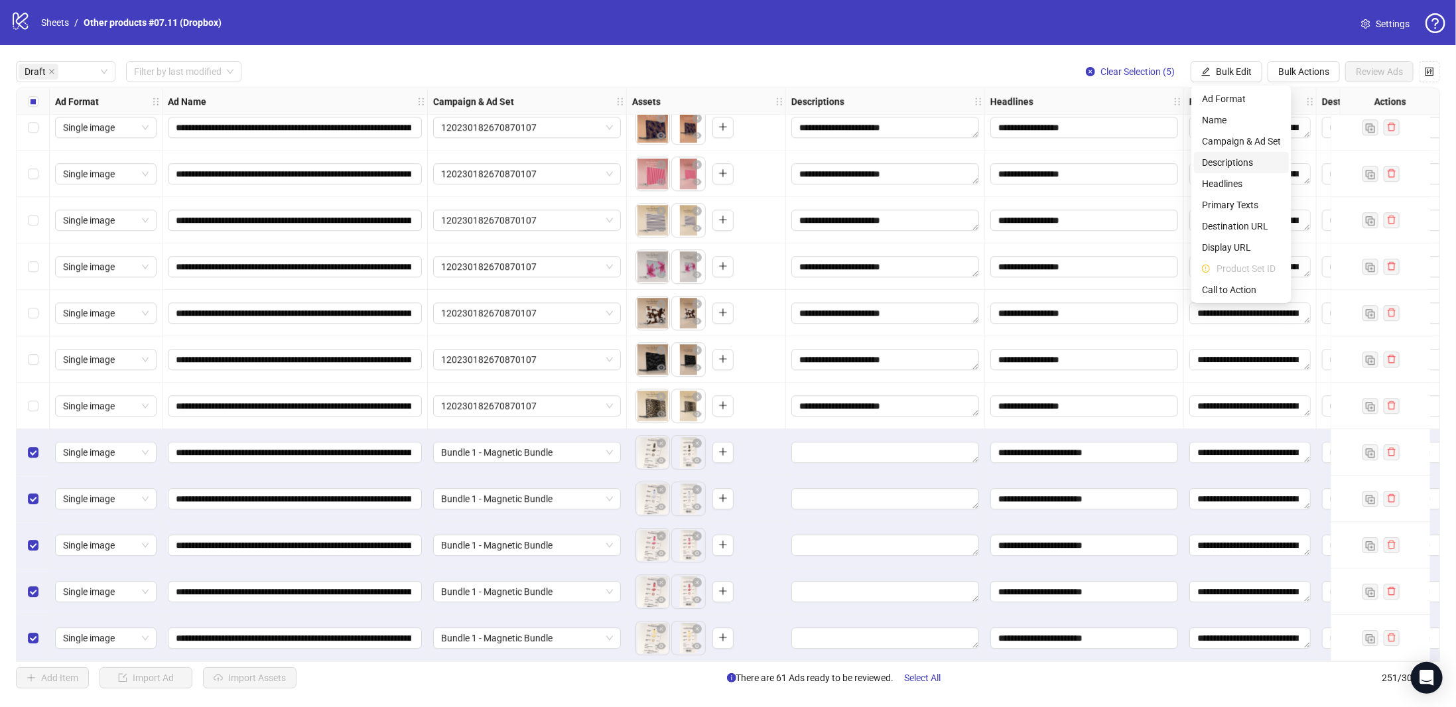
click at [1229, 162] on span "Descriptions" at bounding box center [1241, 162] width 79 height 15
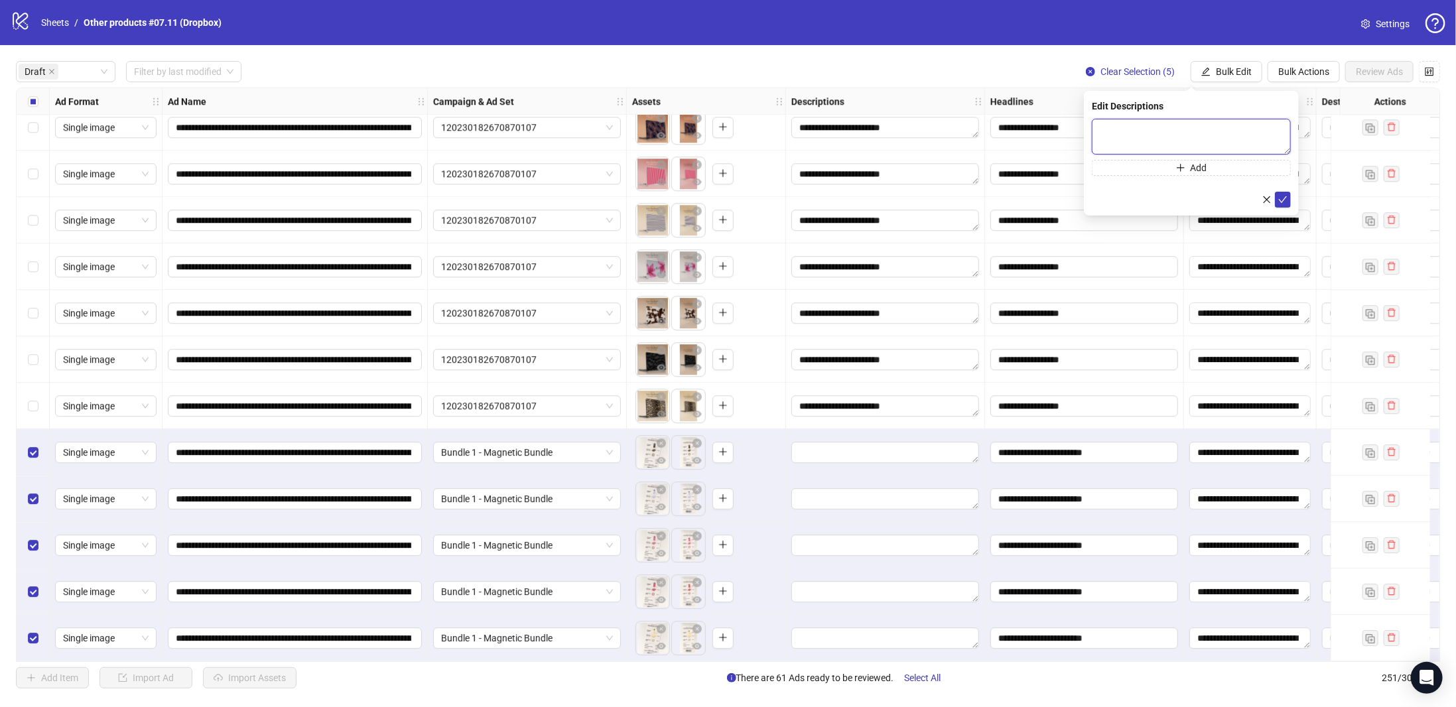
click at [1204, 135] on textarea at bounding box center [1190, 137] width 199 height 36
paste textarea "**********"
type textarea "**********"
click at [1284, 202] on icon "check" at bounding box center [1282, 198] width 9 height 9
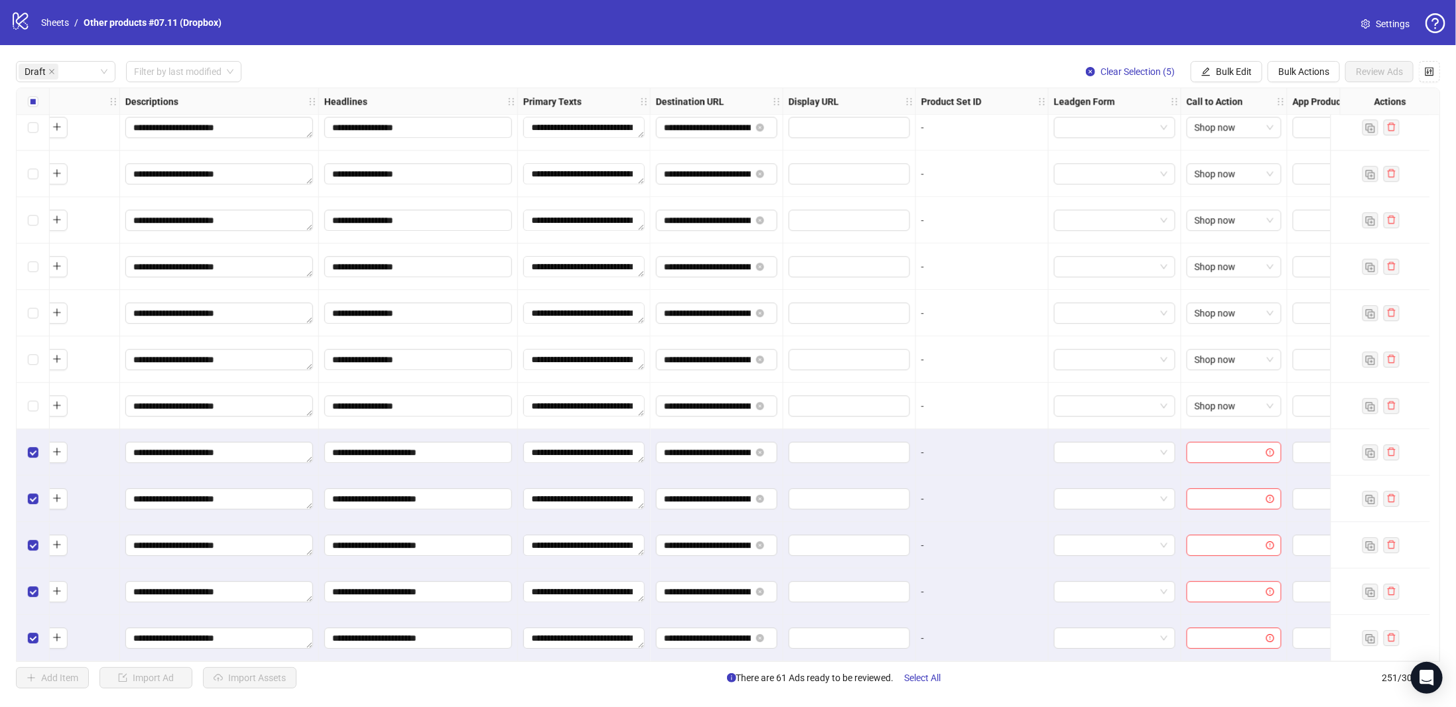
scroll to position [2521, 755]
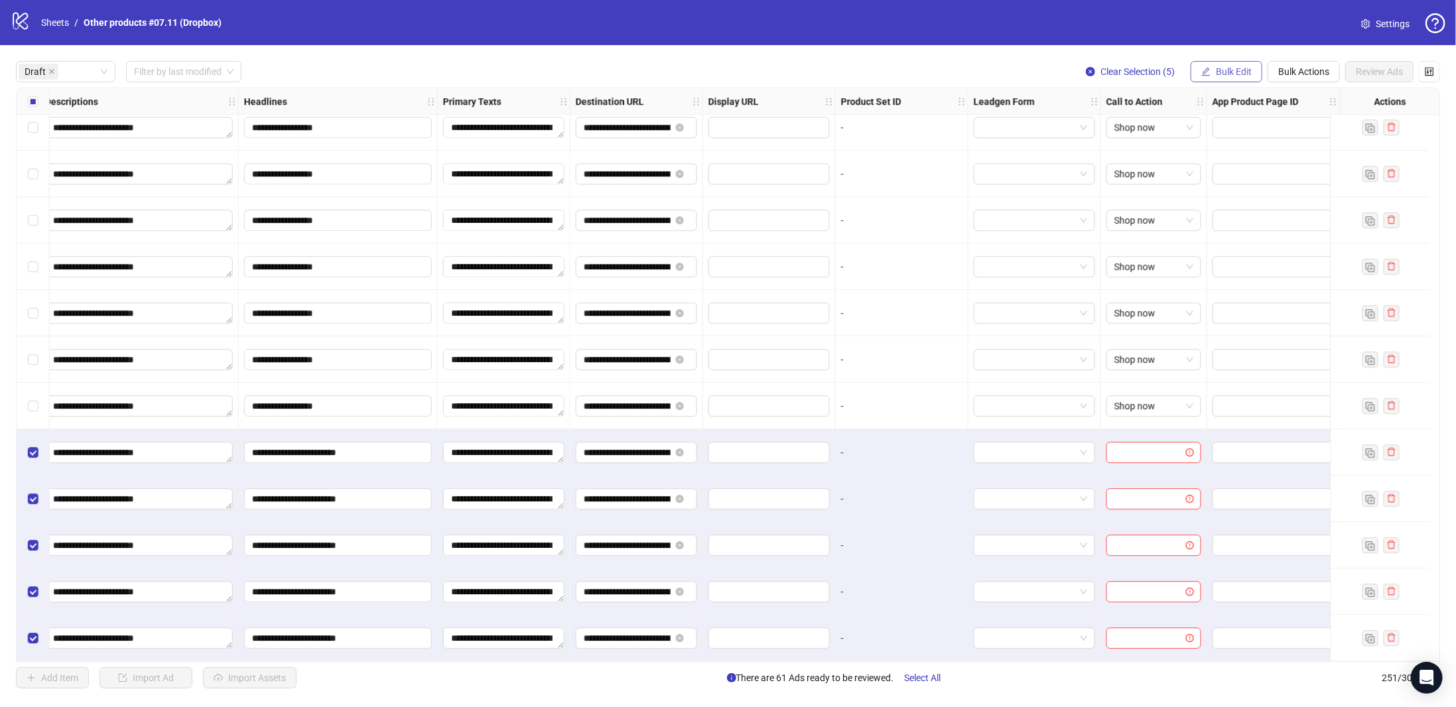
click at [1232, 74] on span "Bulk Edit" at bounding box center [1233, 71] width 36 height 11
click at [1242, 294] on span "Call to Action" at bounding box center [1241, 289] width 79 height 15
click at [1240, 129] on input "search" at bounding box center [1184, 129] width 171 height 20
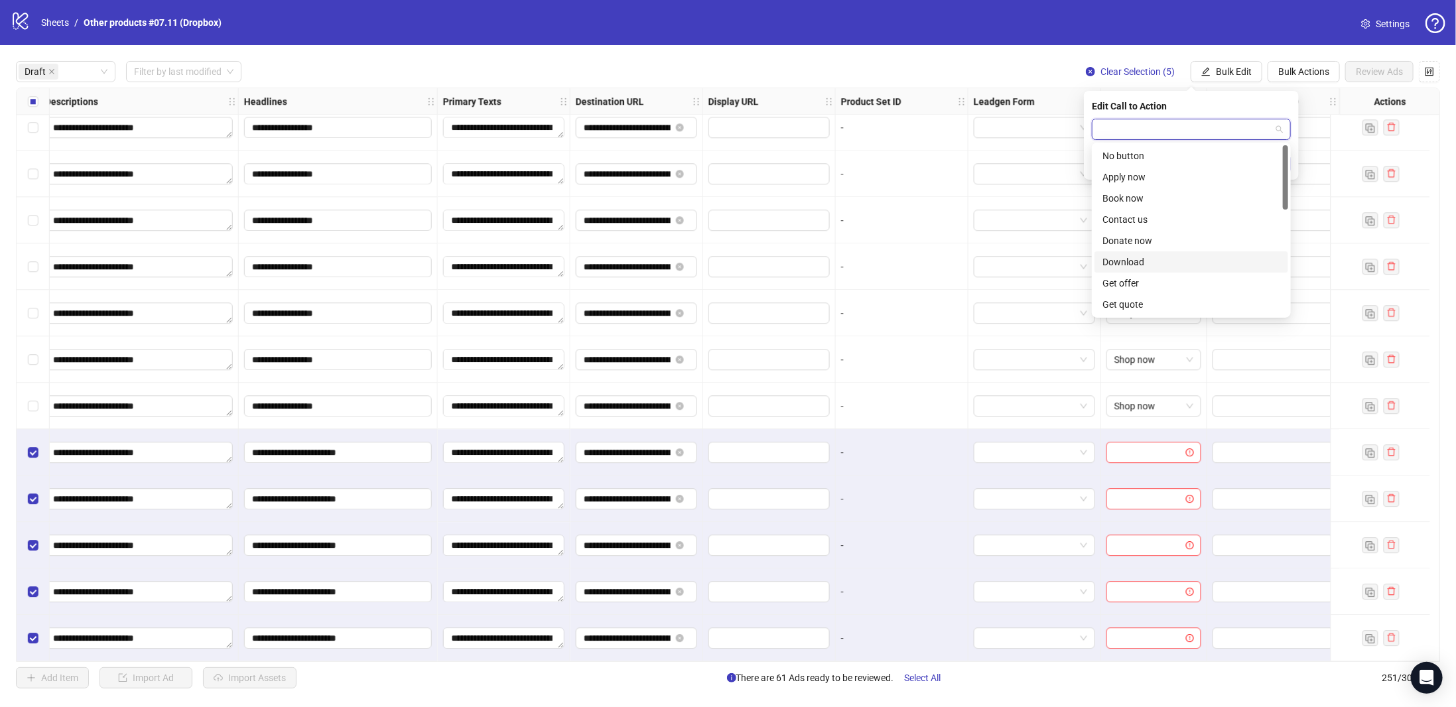
scroll to position [276, 0]
click at [1150, 200] on div "Shop now" at bounding box center [1191, 198] width 178 height 15
click at [1284, 162] on icon "check" at bounding box center [1282, 163] width 9 height 9
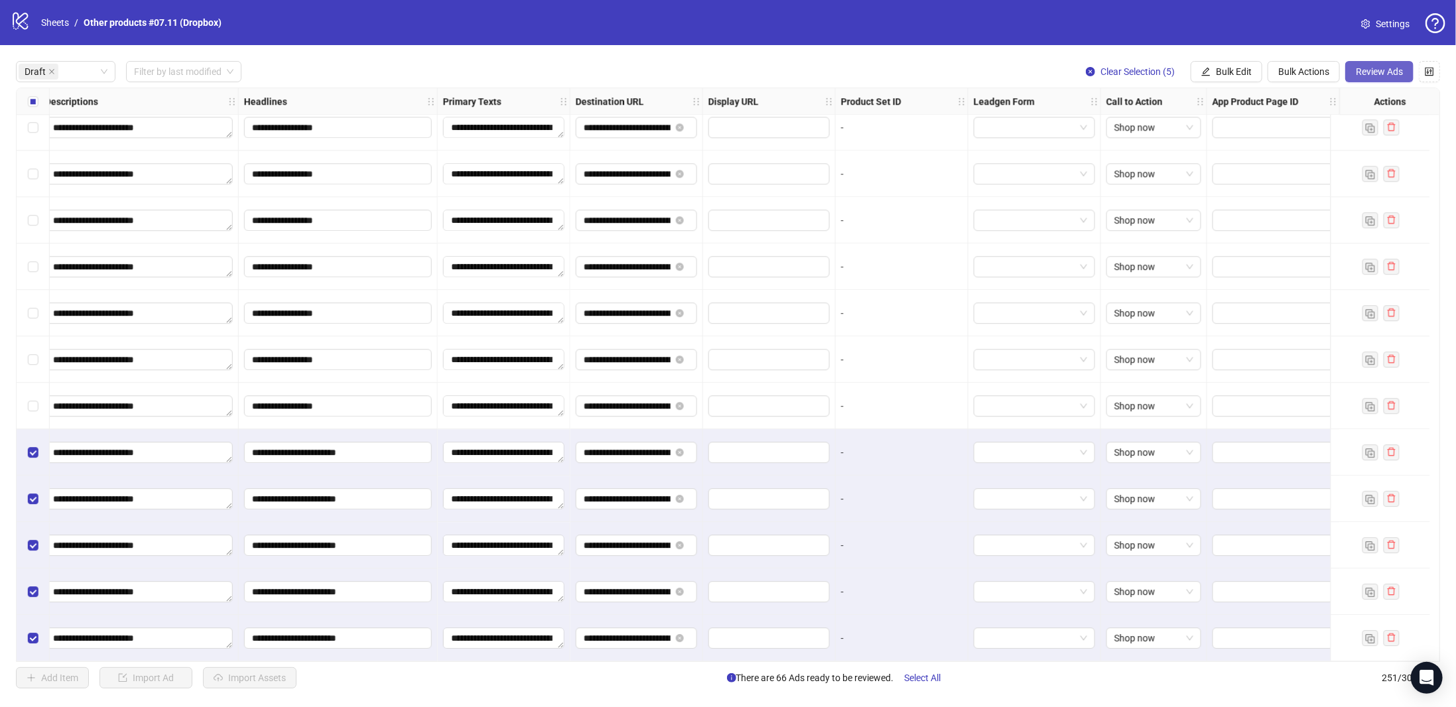
click at [1363, 74] on span "Review Ads" at bounding box center [1378, 71] width 47 height 11
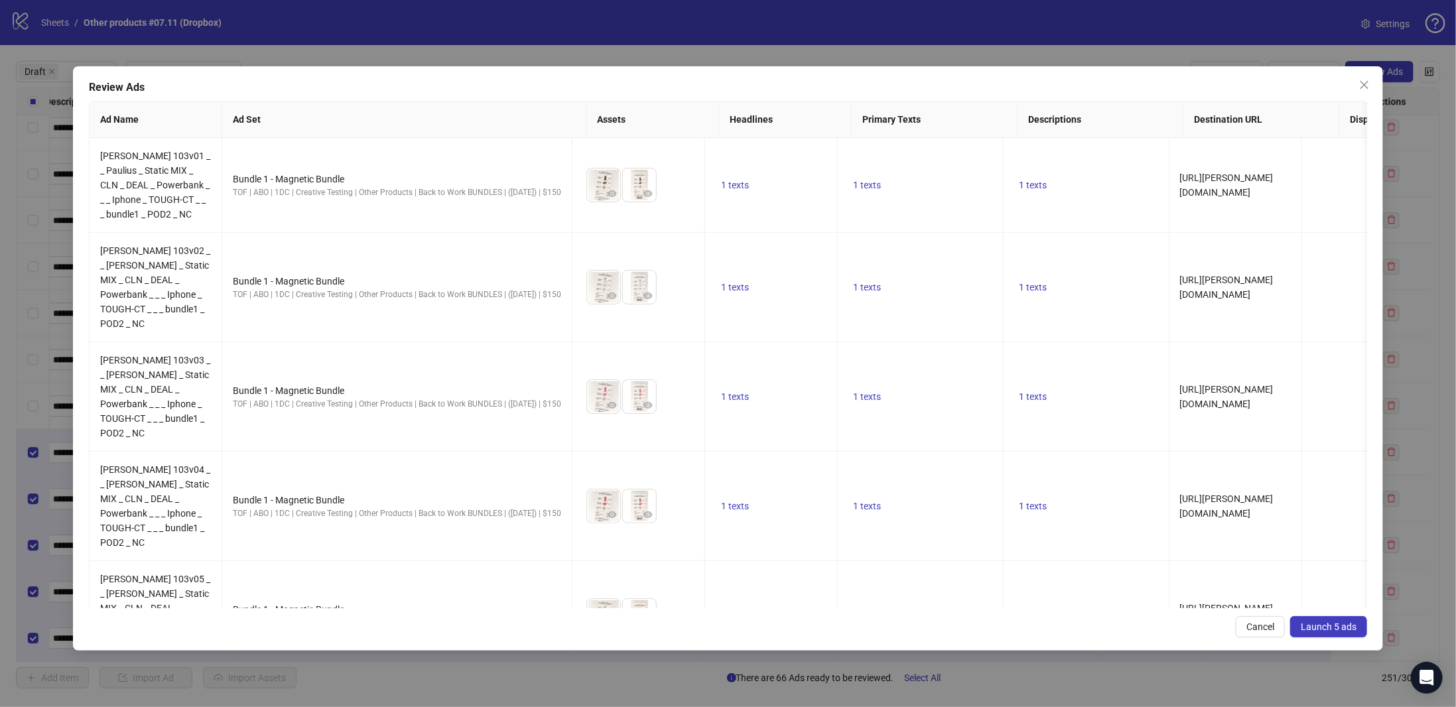
click at [1323, 624] on span "Launch 5 ads" at bounding box center [1328, 626] width 56 height 11
